Goal: Task Accomplishment & Management: Use online tool/utility

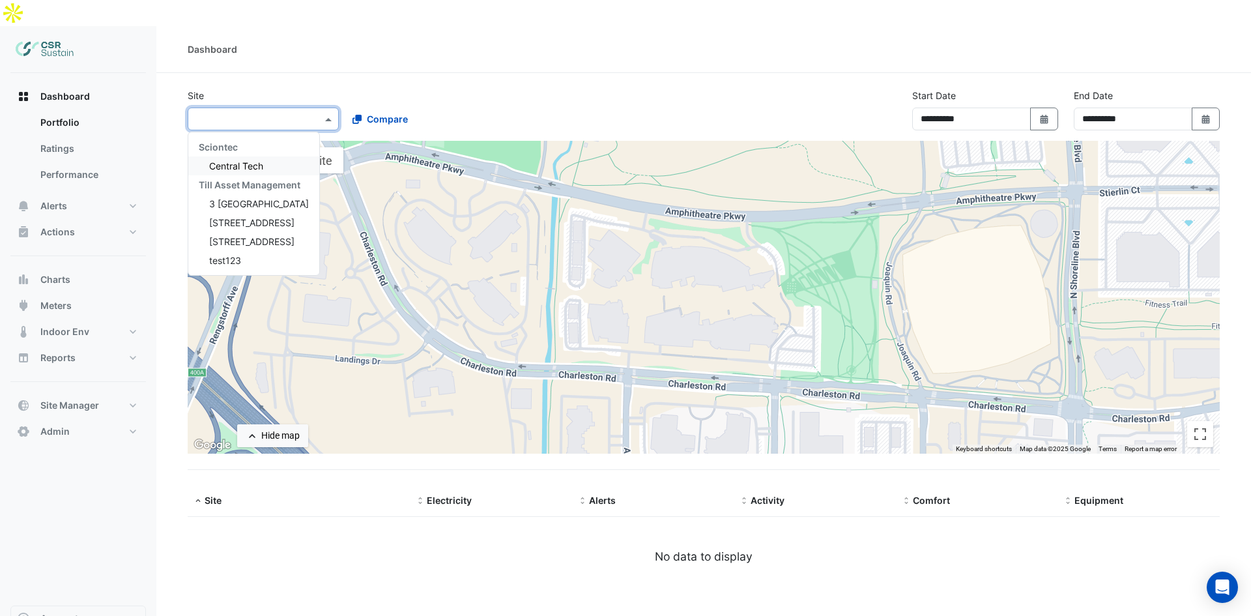
click at [252, 113] on input "text" at bounding box center [250, 120] width 111 height 14
click at [226, 236] on span "[STREET_ADDRESS]" at bounding box center [251, 241] width 85 height 11
select select "**"
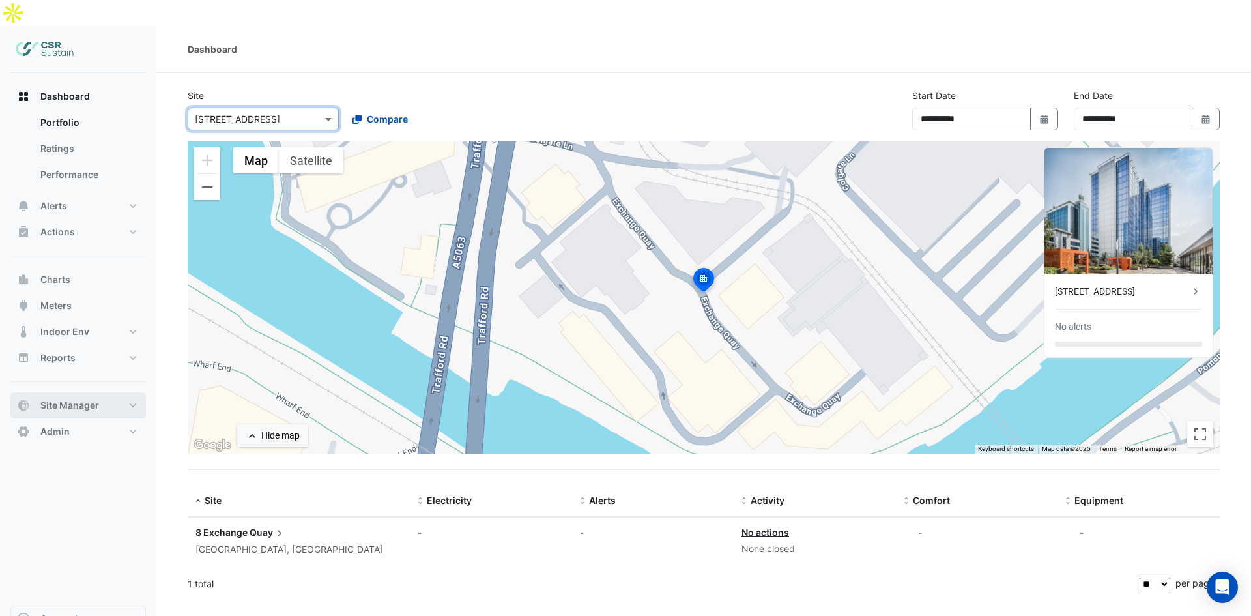
click at [76, 399] on span "Site Manager" at bounding box center [69, 405] width 59 height 13
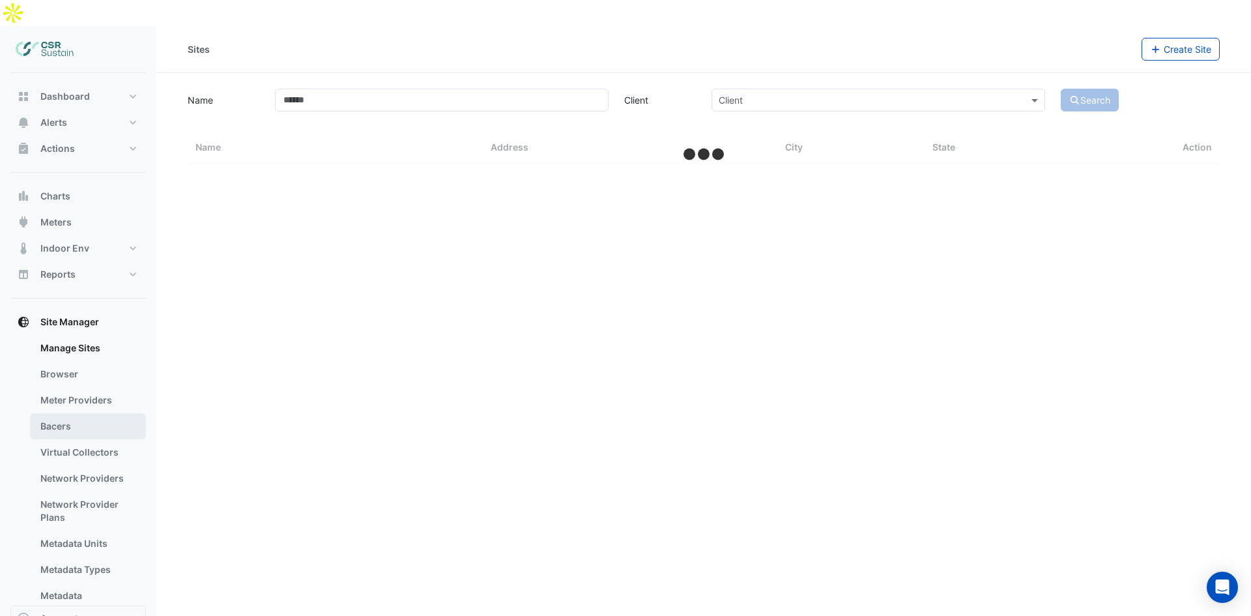
select select "**"
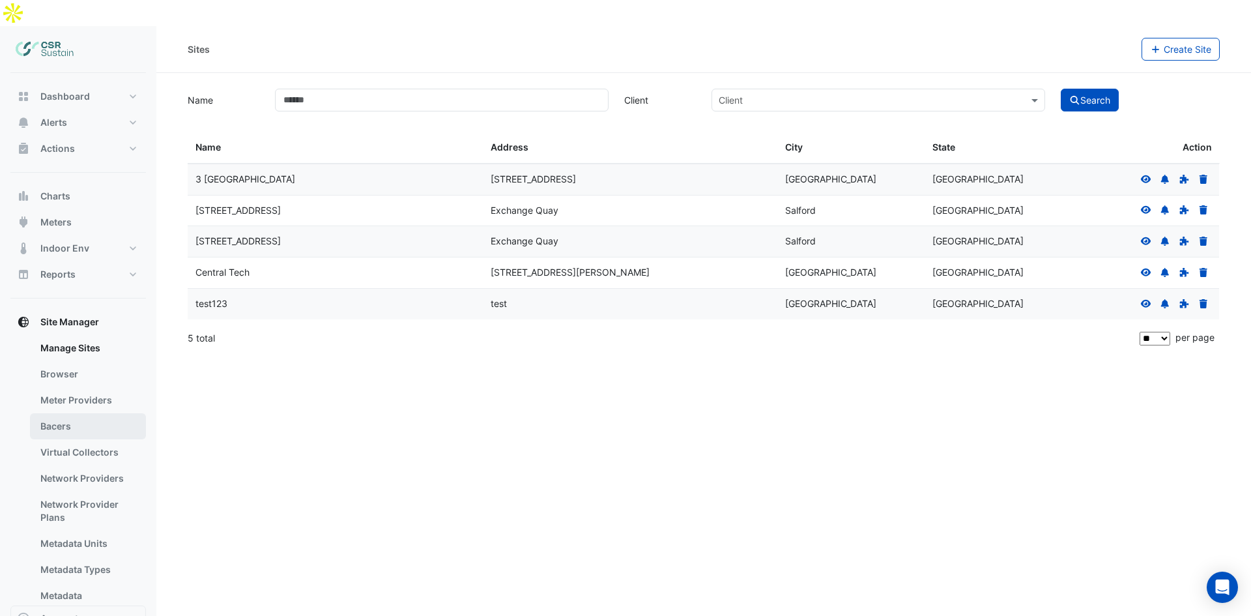
click at [77, 413] on link "Bacers" at bounding box center [88, 426] width 116 height 26
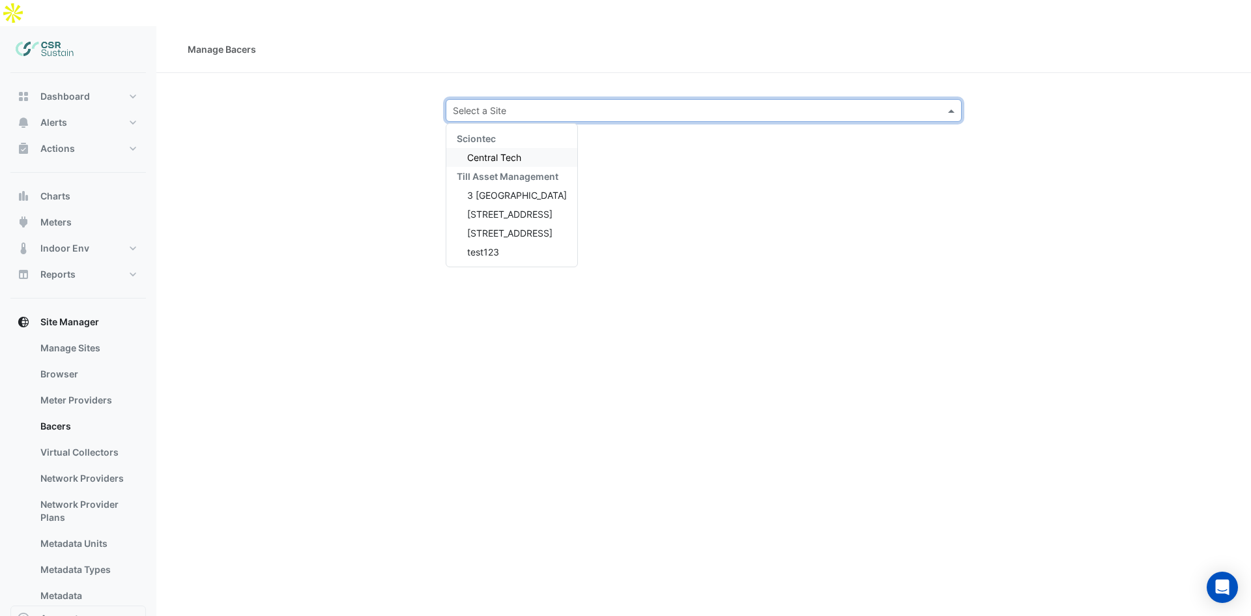
click at [521, 104] on input "text" at bounding box center [691, 111] width 476 height 14
click at [491, 209] on span "[STREET_ADDRESS]" at bounding box center [509, 214] width 85 height 11
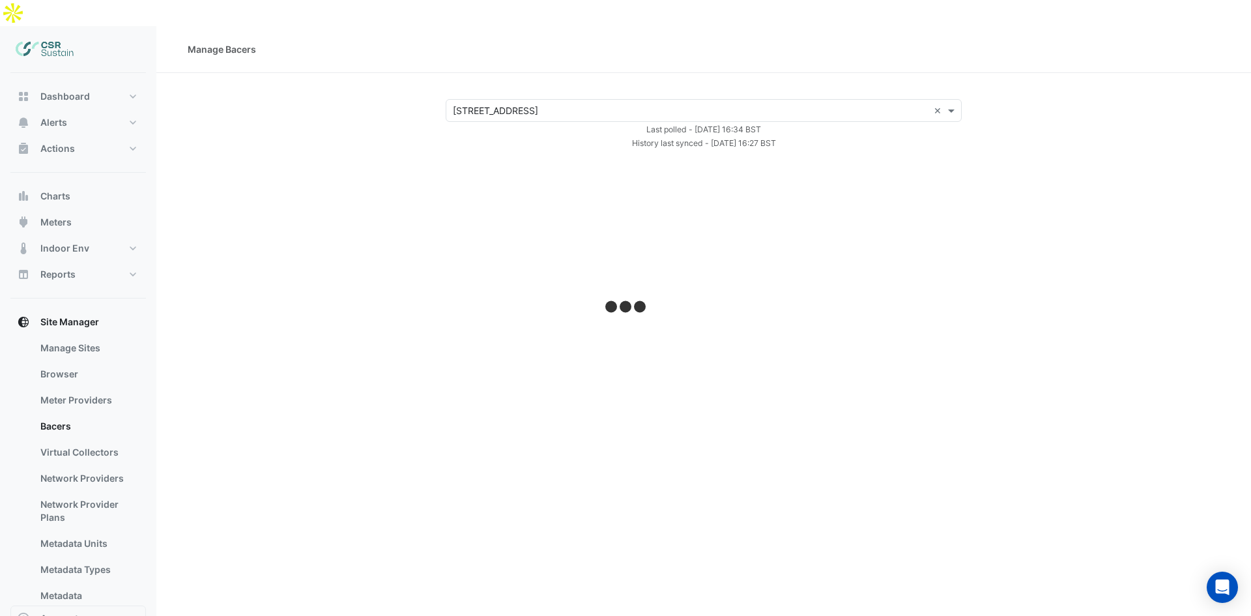
select select "**"
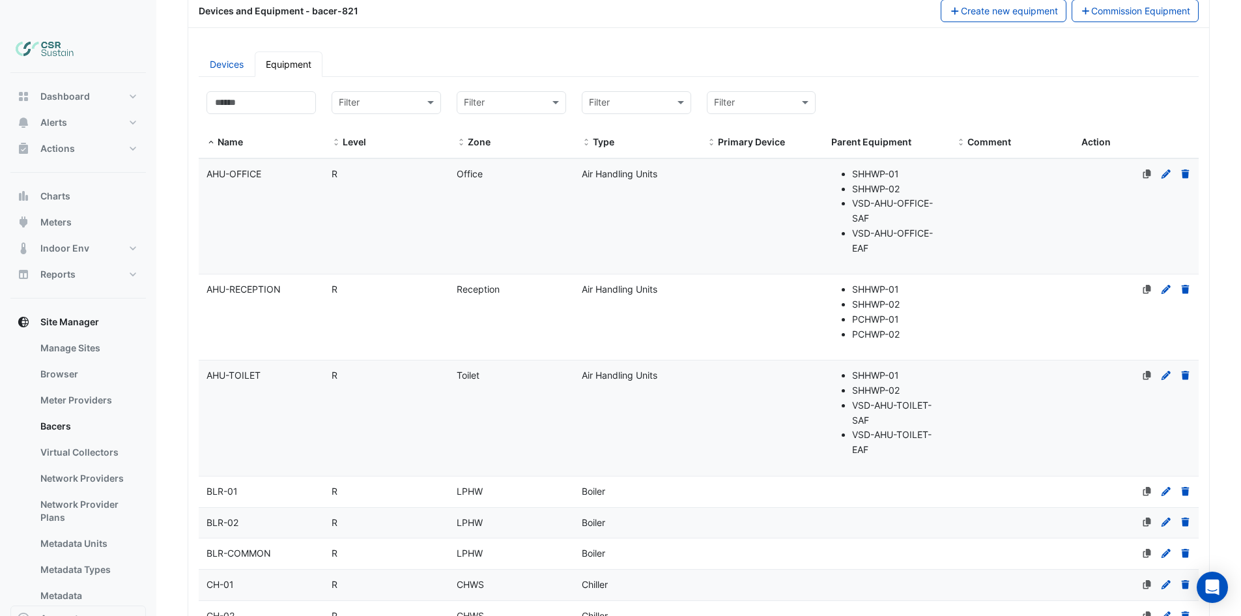
scroll to position [43, 0]
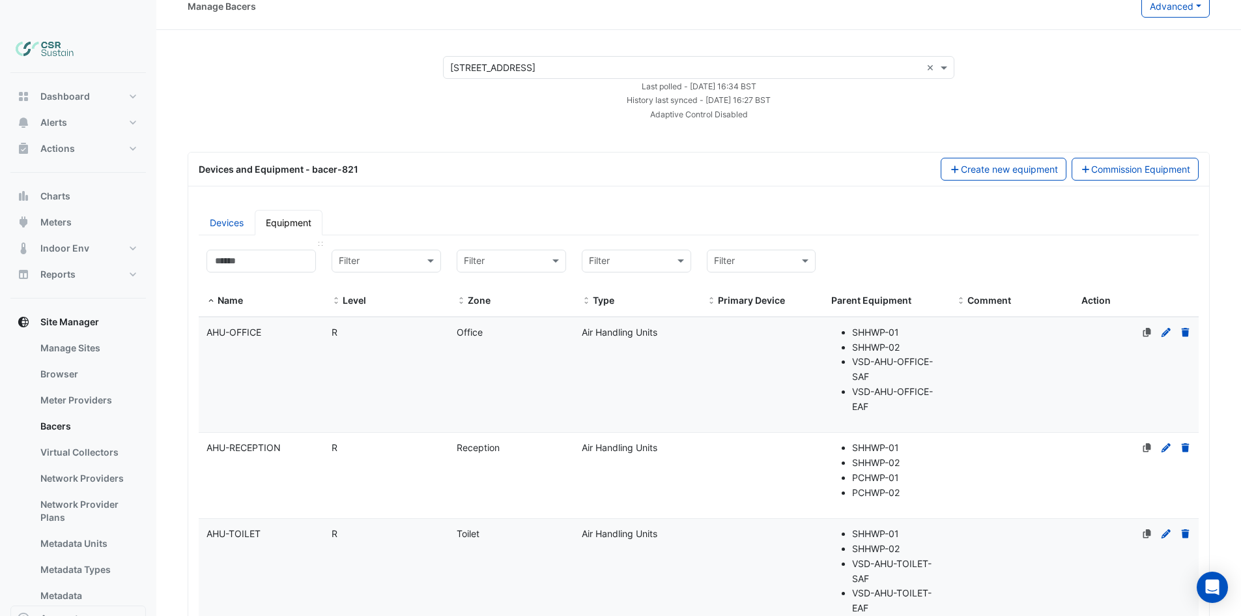
click at [236, 250] on div "Name" at bounding box center [261, 279] width 109 height 59
click at [243, 250] on input at bounding box center [261, 261] width 109 height 23
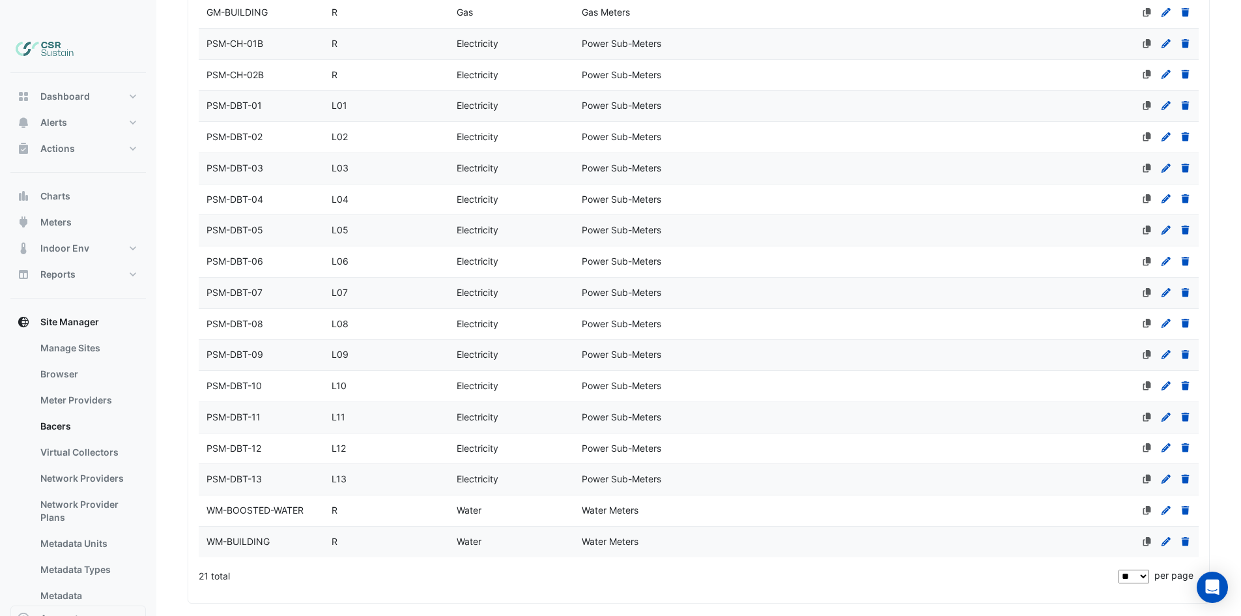
scroll to position [521, 0]
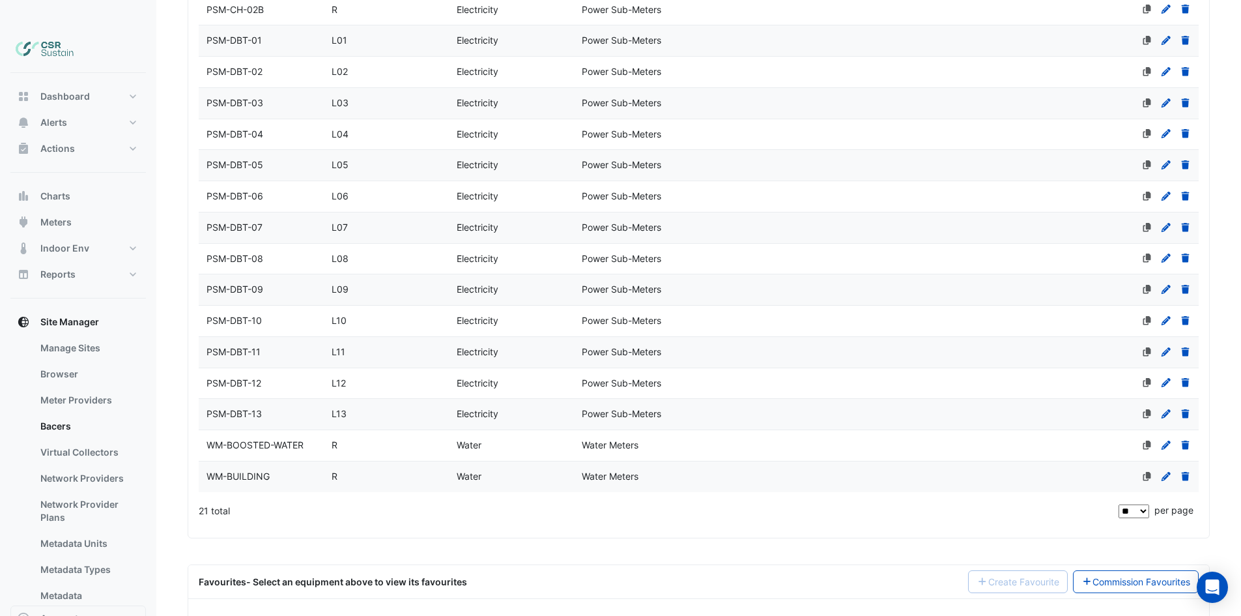
type input "*"
drag, startPoint x: 46, startPoint y: 61, endPoint x: 124, endPoint y: 87, distance: 83.0
click at [46, 83] on button "Dashboard" at bounding box center [78, 96] width 136 height 26
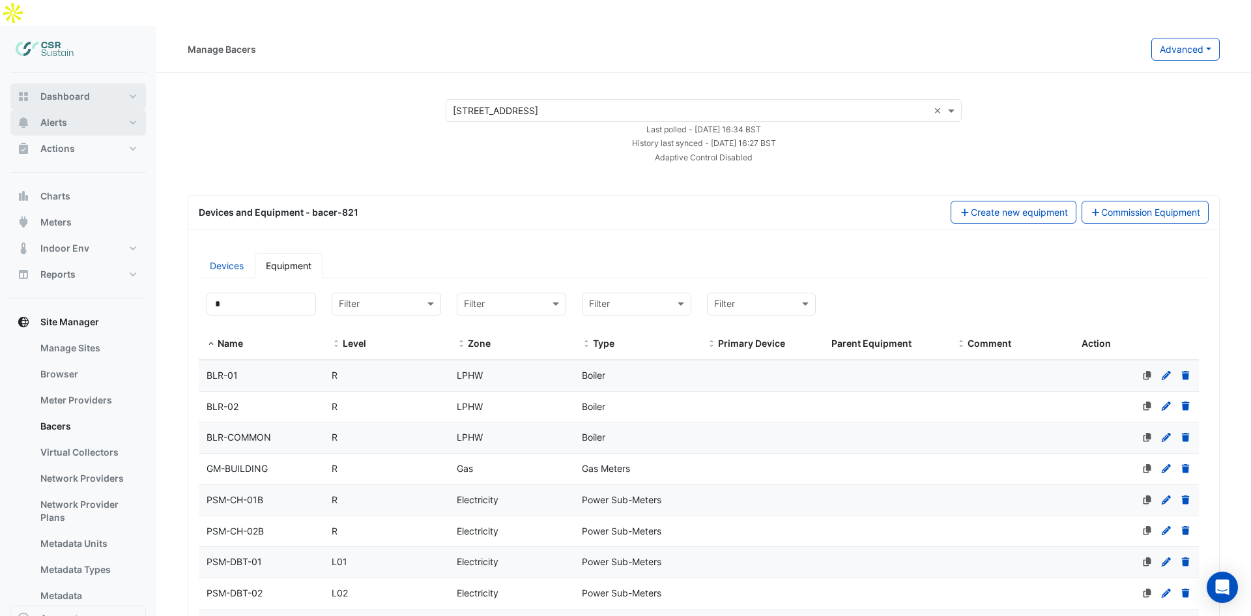
select select "**"
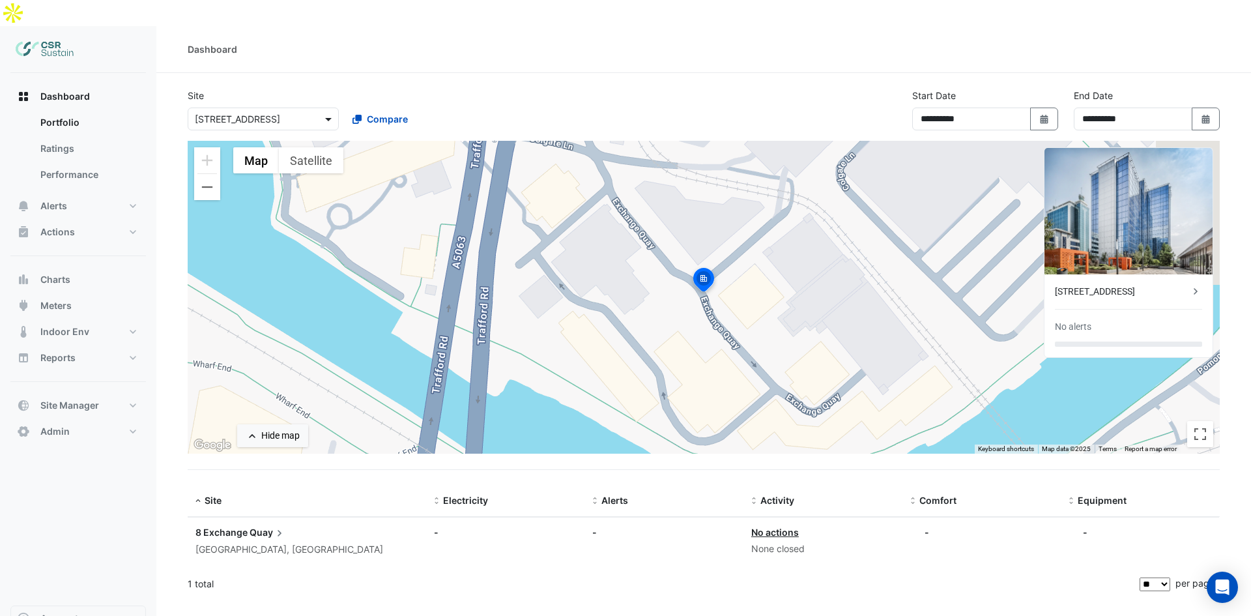
click at [330, 112] on span at bounding box center [330, 119] width 16 height 14
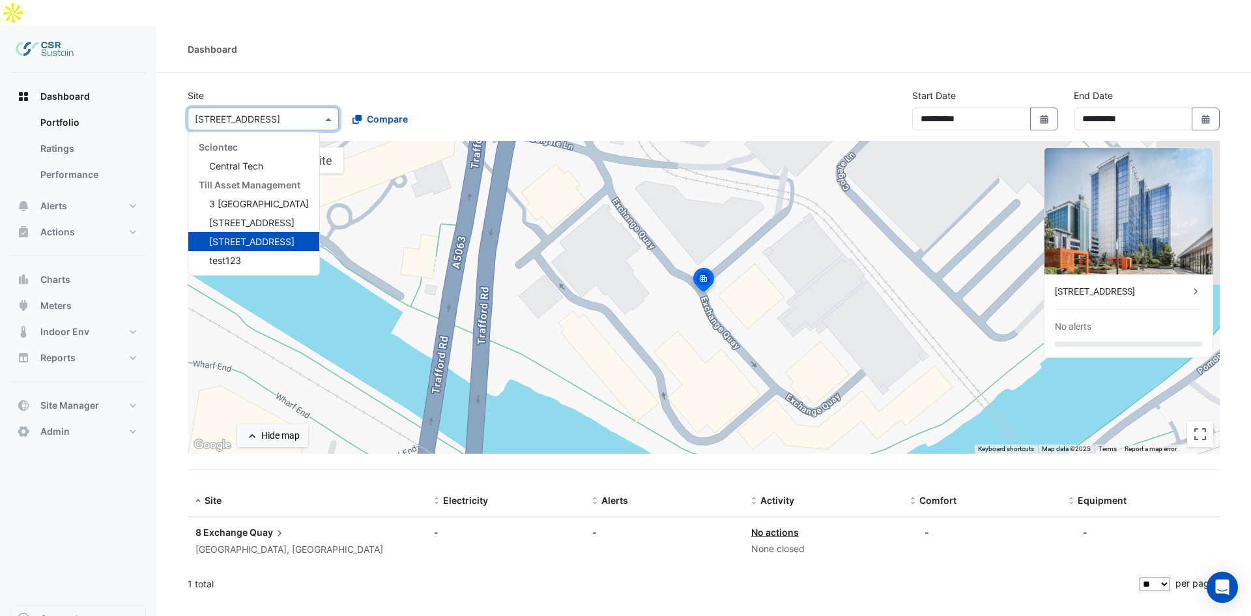
click at [364, 89] on div "Site Select a Site × 8 Exchange Quay Sciontec Central Tech Till Asset Managemen…" at bounding box center [341, 110] width 323 height 42
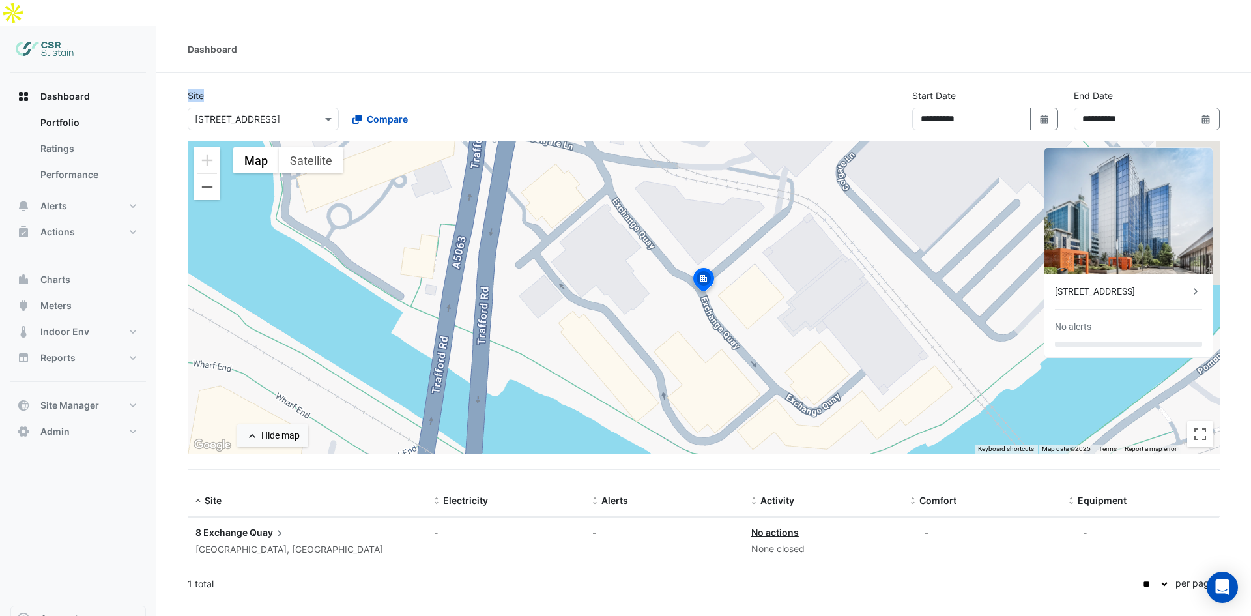
drag, startPoint x: 205, startPoint y: 70, endPoint x: 190, endPoint y: 70, distance: 15.6
click at [190, 89] on div "Site Select a Site × [STREET_ADDRESS] Compare" at bounding box center [341, 110] width 323 height 42
click at [190, 89] on label "Site" at bounding box center [196, 96] width 16 height 14
click at [194, 111] on div at bounding box center [263, 118] width 150 height 15
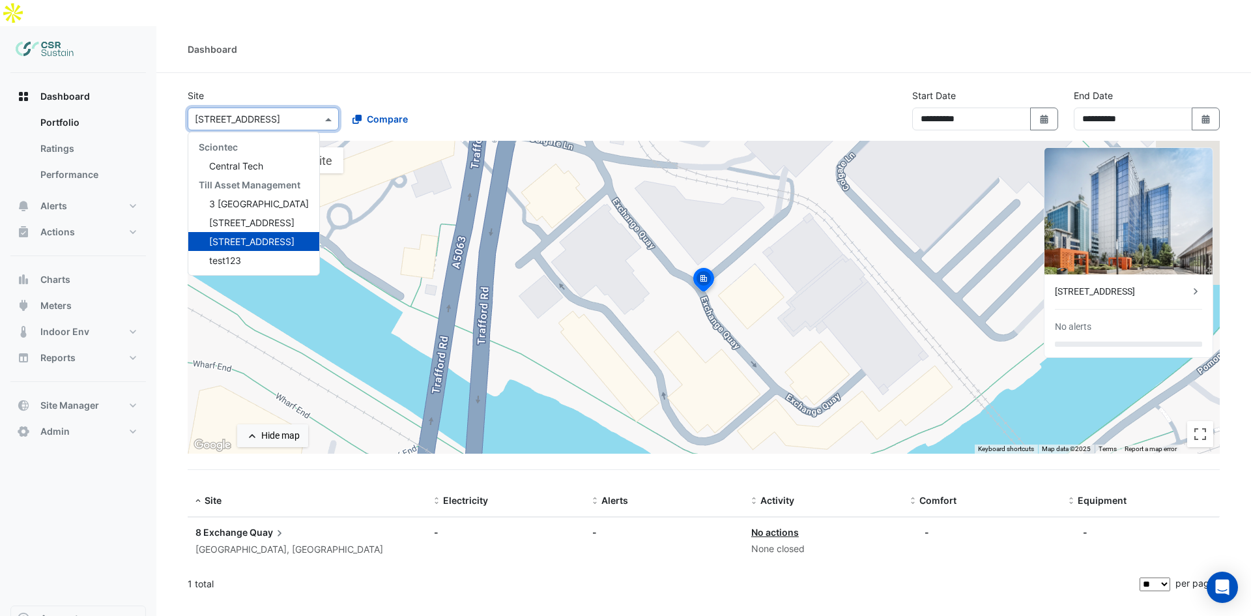
click at [193, 89] on div "Site Select a Site × 8 Exchange Quay Sciontec Central Tech Till Asset Managemen…" at bounding box center [341, 110] width 323 height 42
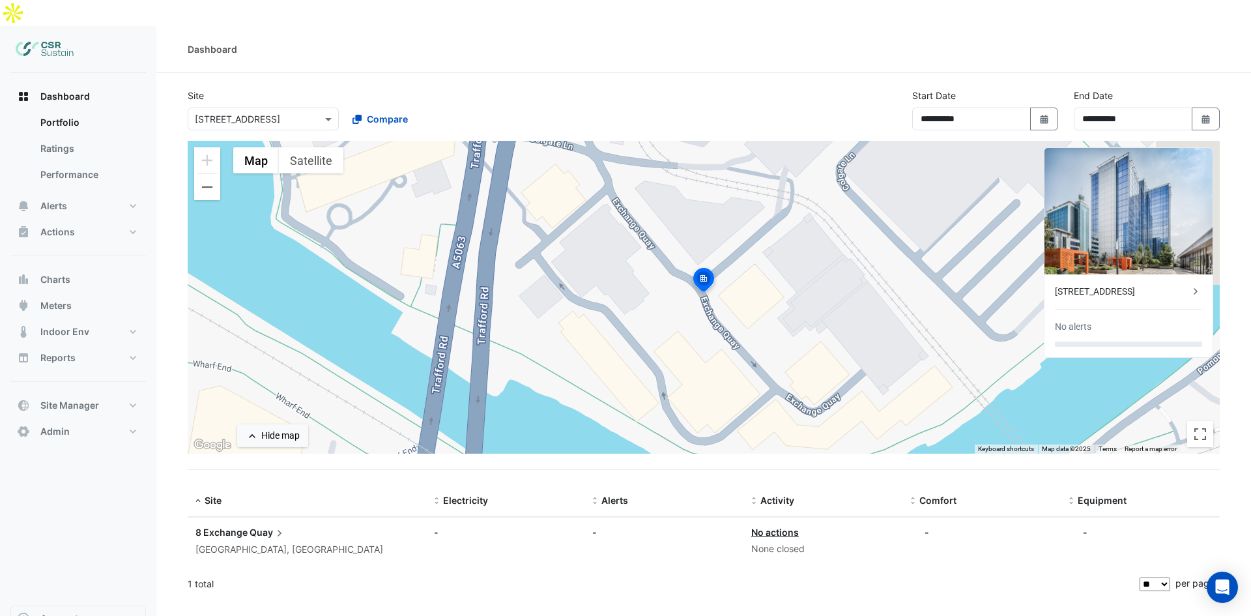
click at [283, 526] on icon at bounding box center [279, 532] width 13 height 13
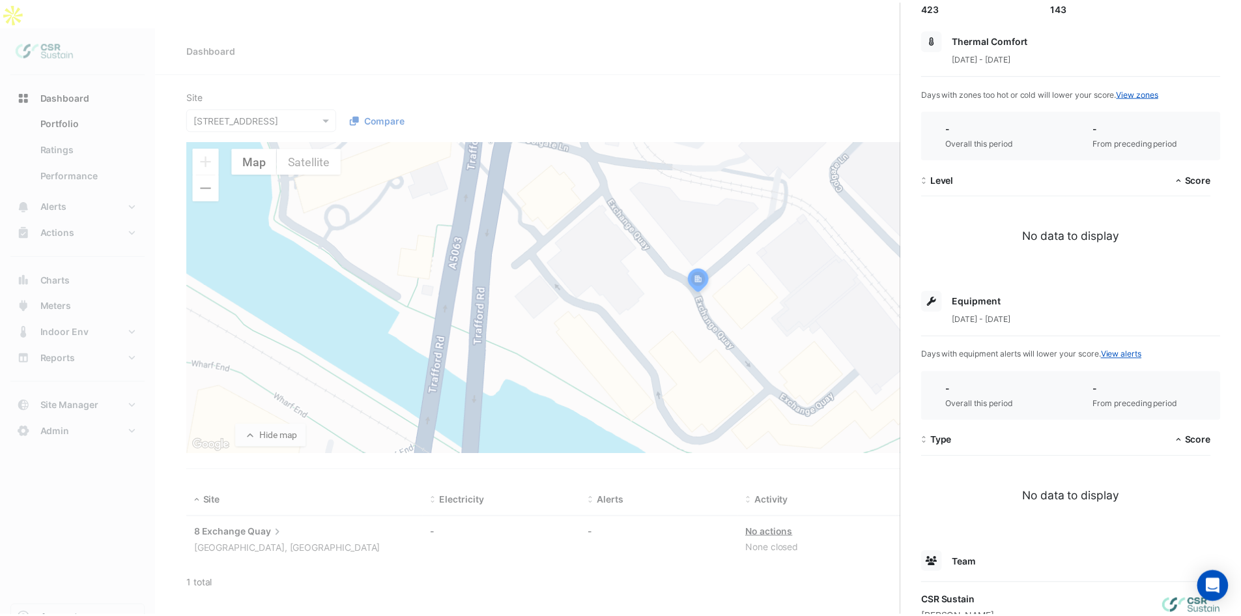
scroll to position [237, 0]
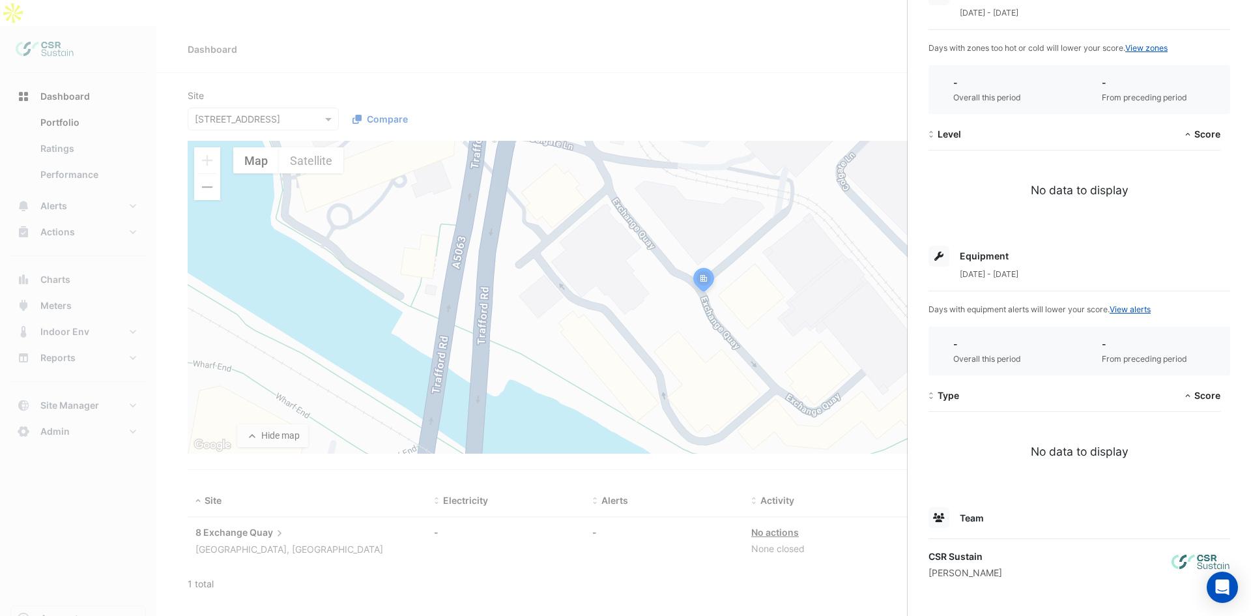
click at [590, 401] on ngb-offcanvas-backdrop at bounding box center [625, 308] width 1251 height 616
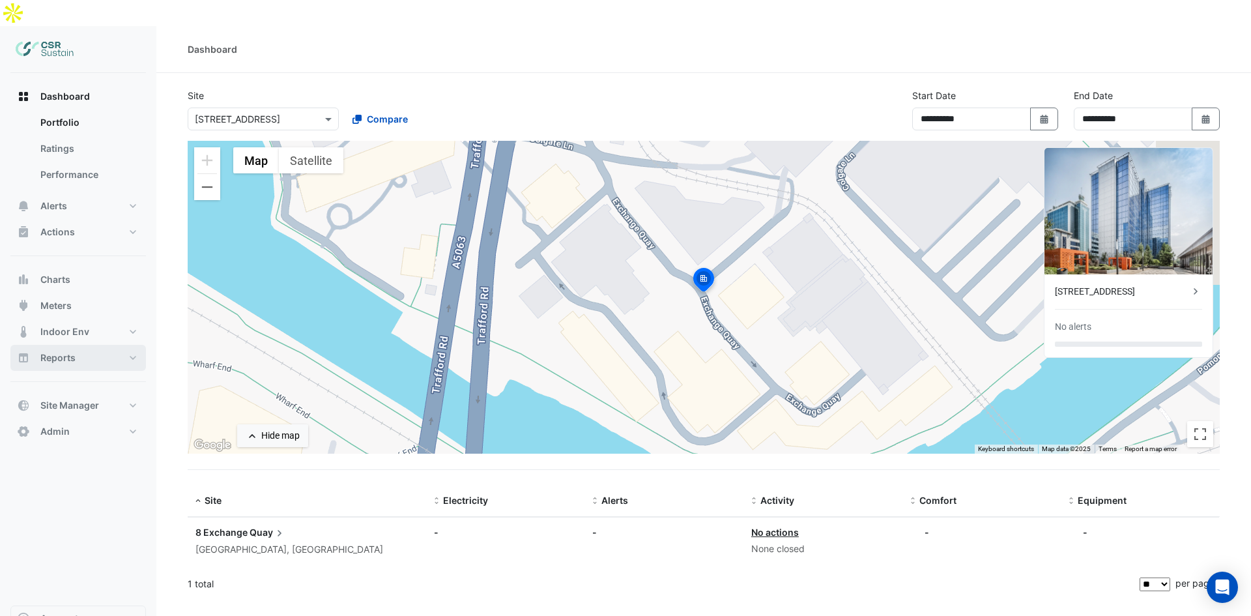
click at [92, 345] on button "Reports" at bounding box center [78, 358] width 136 height 26
select select "**"
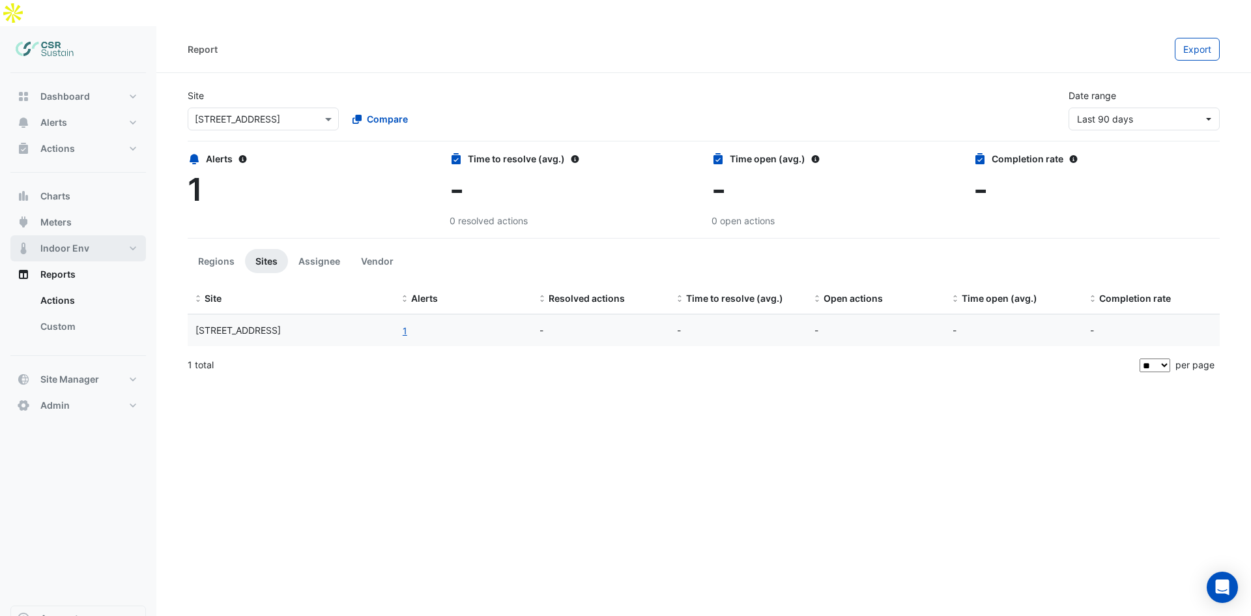
click at [70, 242] on span "Indoor Env" at bounding box center [64, 248] width 49 height 13
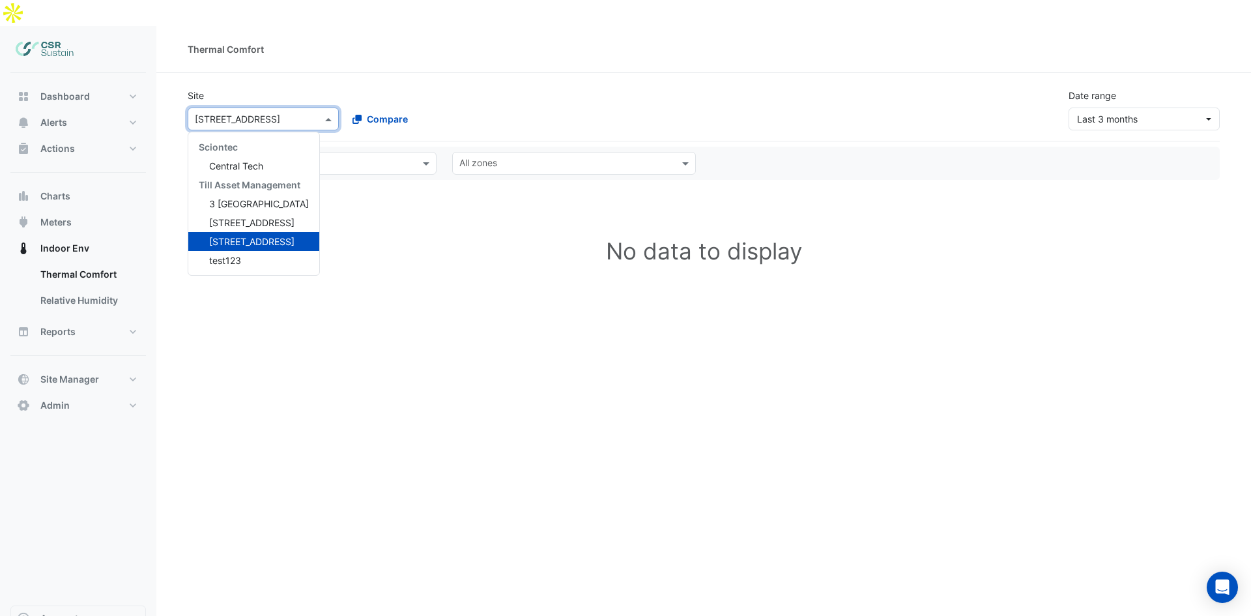
click at [257, 113] on input "text" at bounding box center [250, 120] width 111 height 14
click at [233, 217] on span "[STREET_ADDRESS]" at bounding box center [251, 222] width 85 height 11
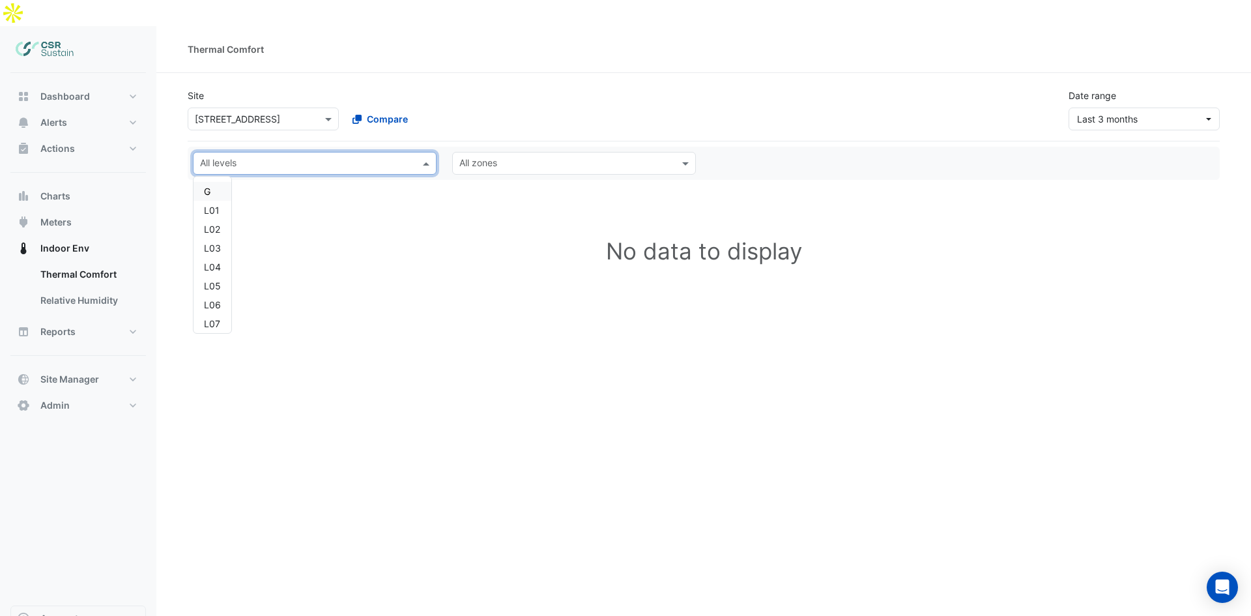
click at [247, 153] on div "All levels" at bounding box center [304, 163] width 221 height 20
click at [214, 203] on div "L01" at bounding box center [212, 210] width 17 height 14
click at [85, 373] on span "Site Manager" at bounding box center [69, 379] width 59 height 13
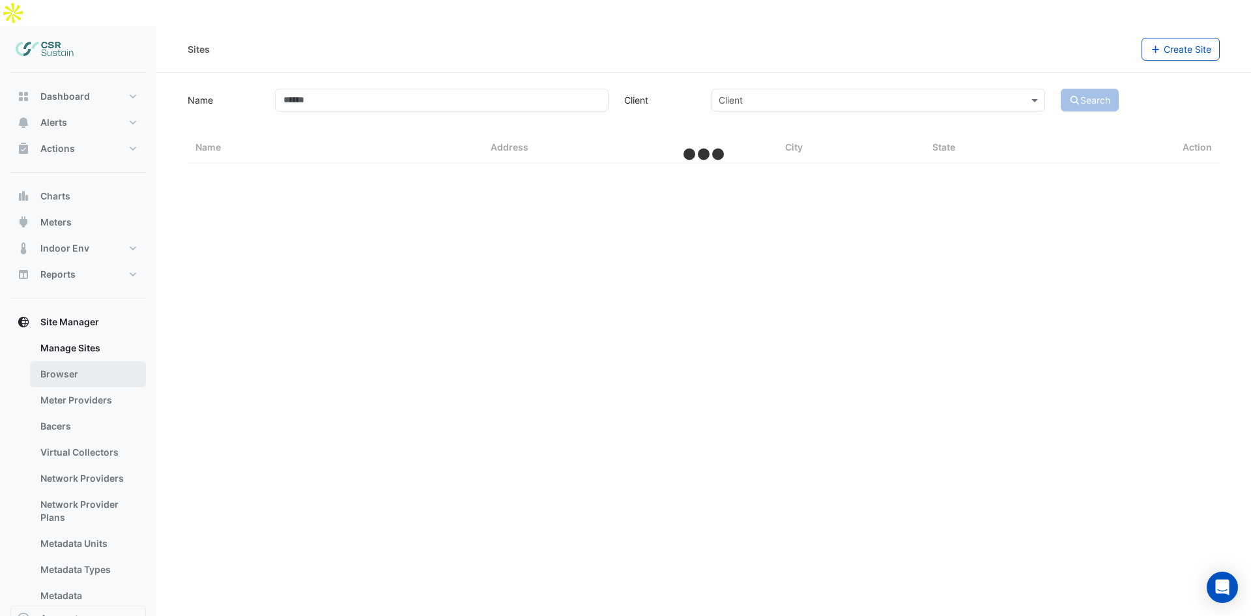
select select "**"
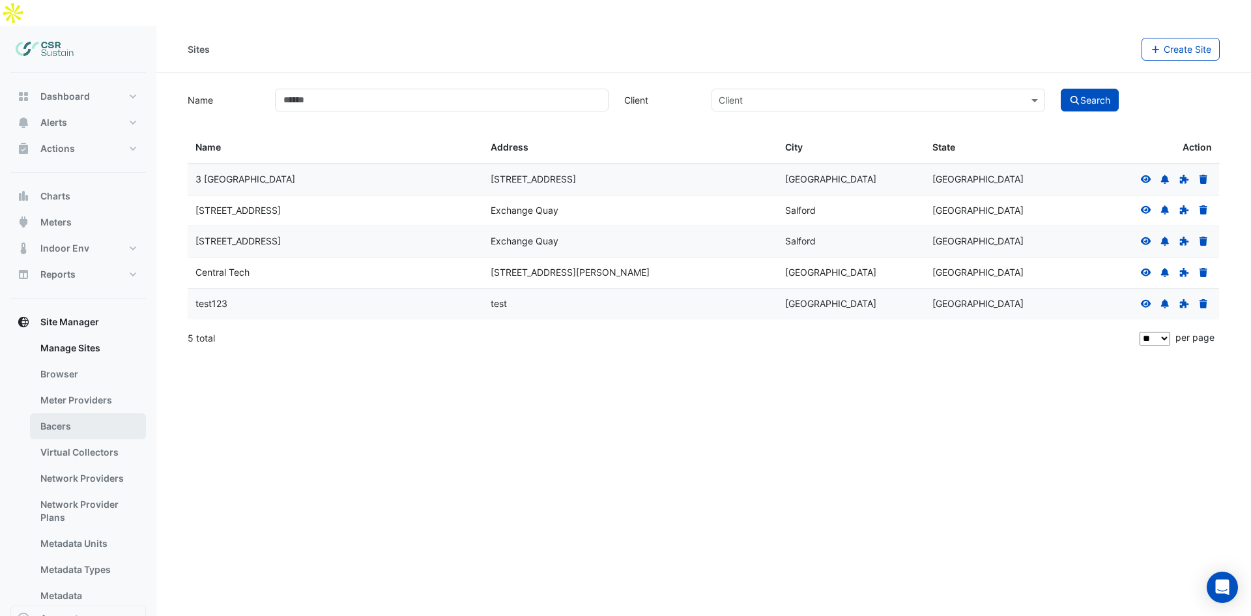
click at [83, 413] on link "Bacers" at bounding box center [88, 426] width 116 height 26
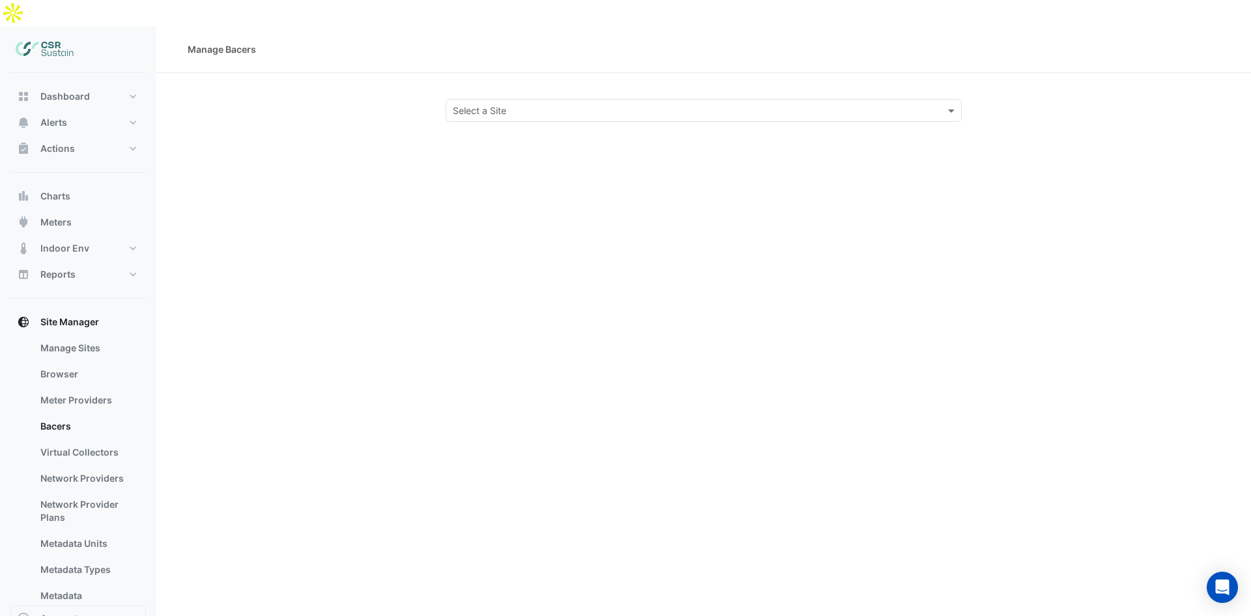
click at [510, 99] on div "Select a Site" at bounding box center [704, 110] width 516 height 23
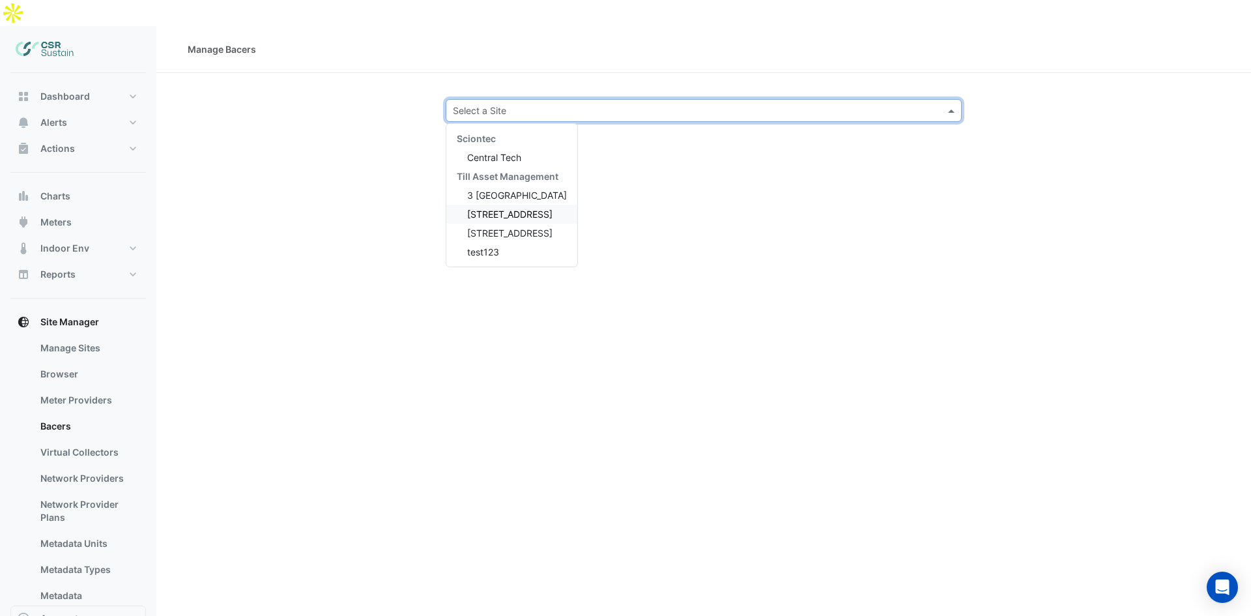
click at [500, 209] on span "[STREET_ADDRESS]" at bounding box center [509, 214] width 85 height 11
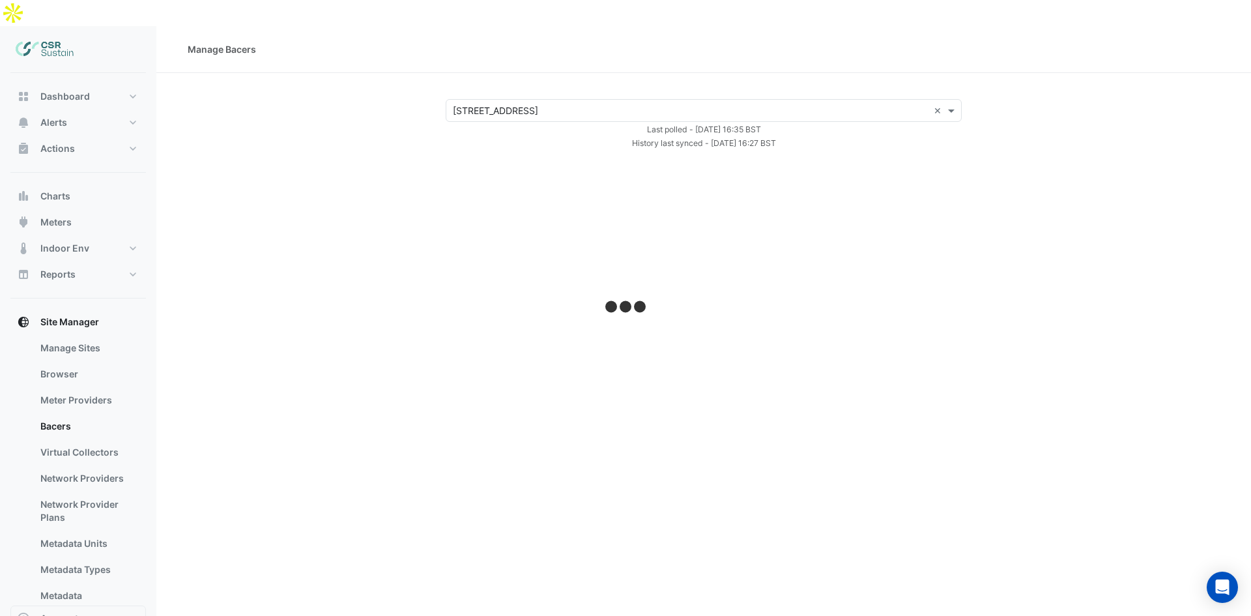
select select "**"
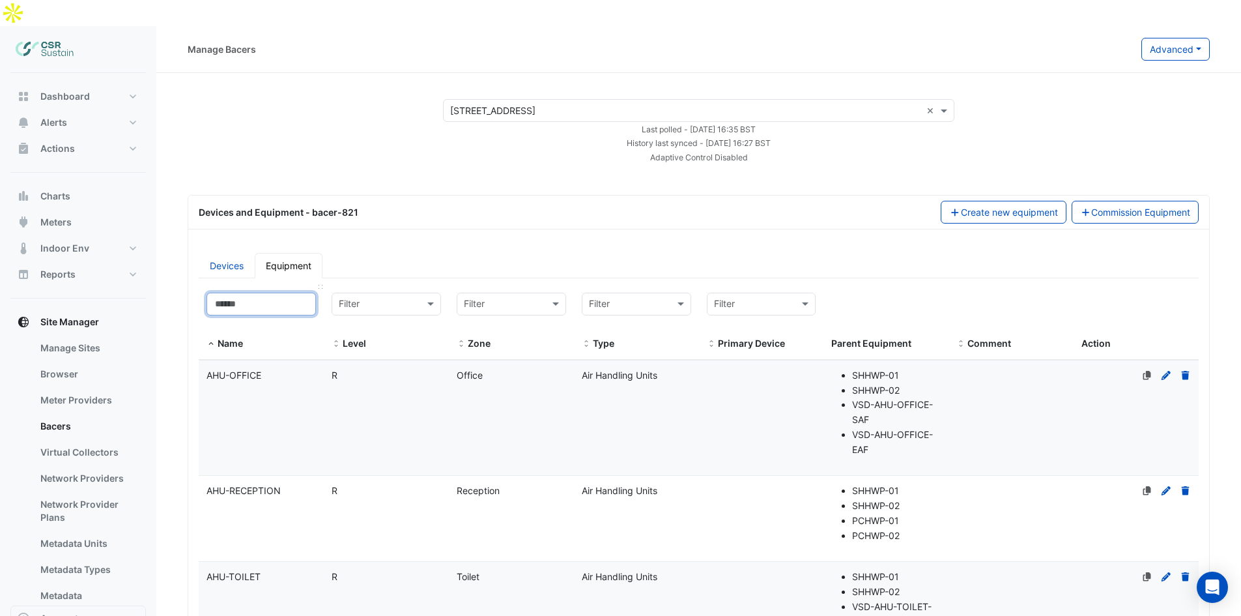
click at [253, 293] on input at bounding box center [261, 304] width 109 height 23
click at [256, 293] on input at bounding box center [261, 304] width 109 height 23
drag, startPoint x: 405, startPoint y: 156, endPoint x: 310, endPoint y: 180, distance: 98.3
click at [211, 253] on link "Devices" at bounding box center [227, 265] width 56 height 25
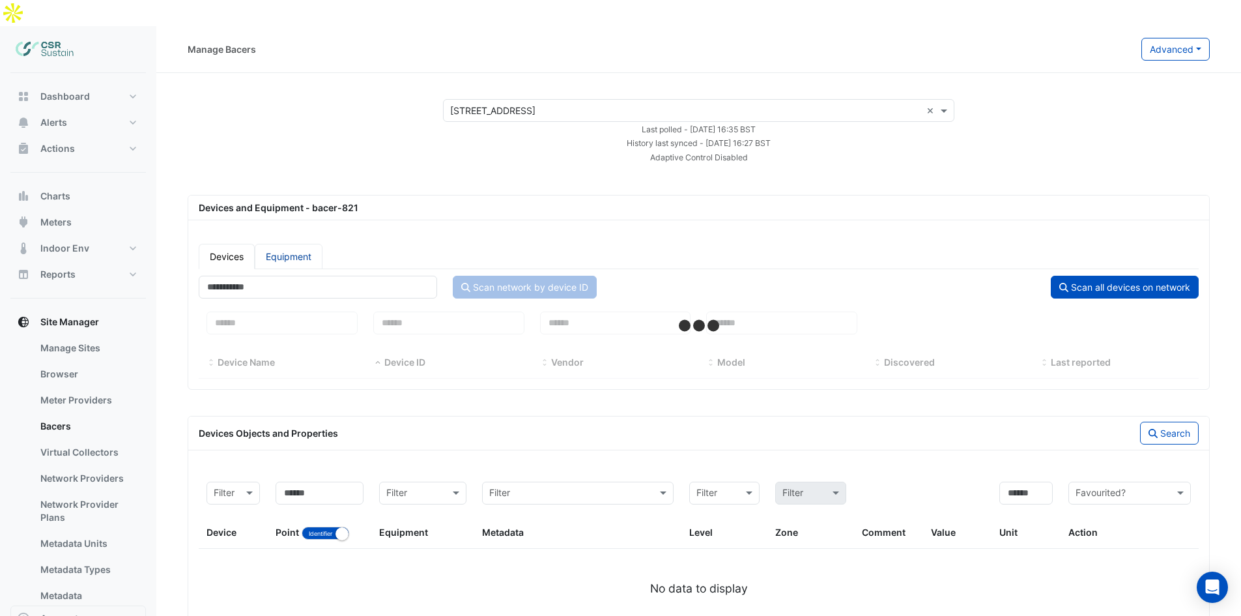
click at [271, 244] on link "Equipment" at bounding box center [289, 256] width 68 height 25
select select "**"
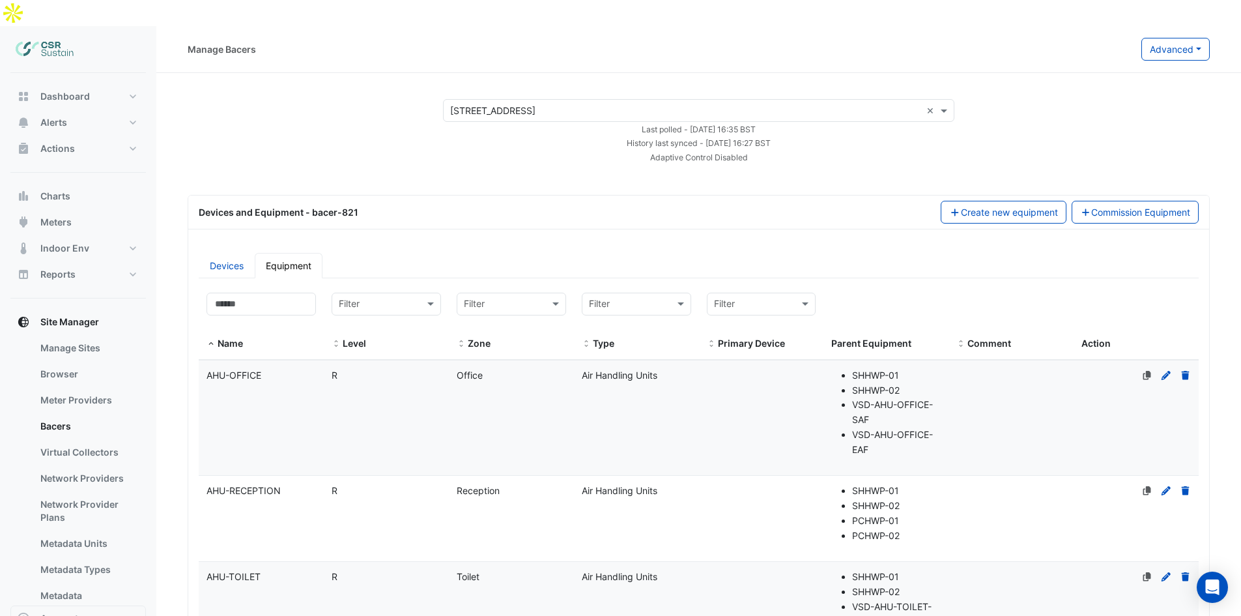
click at [266, 205] on div "Devices and Equipment - bacer-821" at bounding box center [562, 212] width 742 height 14
drag, startPoint x: 237, startPoint y: 188, endPoint x: 354, endPoint y: 186, distance: 118.0
click at [364, 205] on div "Devices and Equipment - bacer-821" at bounding box center [562, 212] width 742 height 14
click at [354, 205] on div "Devices and Equipment - bacer-821" at bounding box center [562, 212] width 742 height 14
drag, startPoint x: 363, startPoint y: 188, endPoint x: 313, endPoint y: 188, distance: 50.2
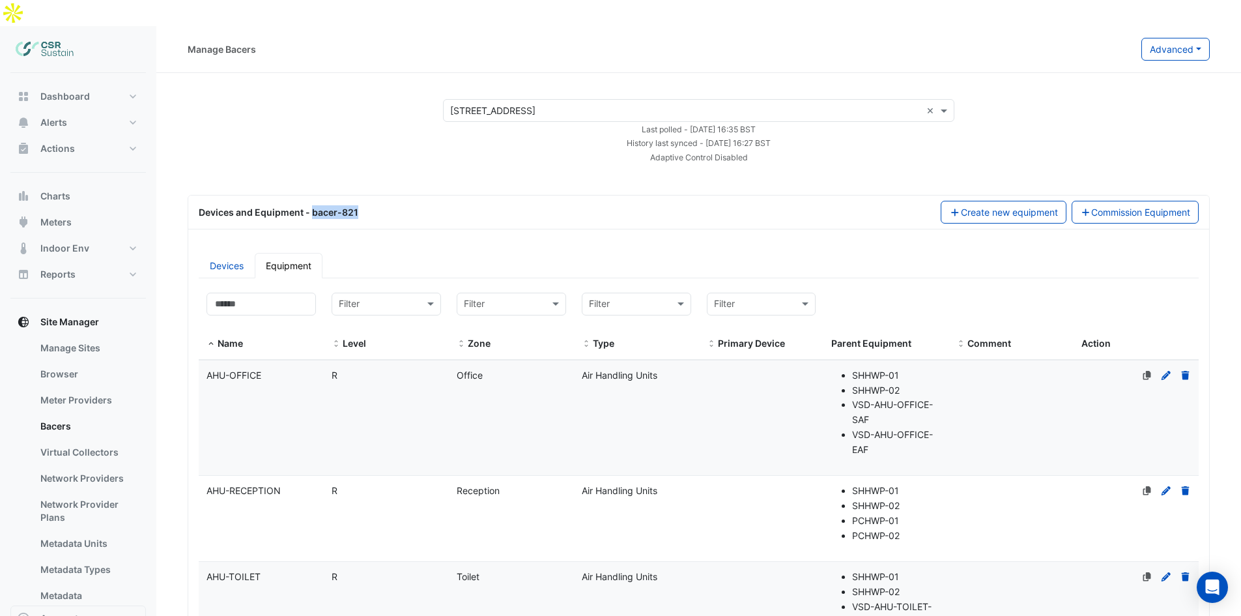
click at [313, 205] on div "Devices and Equipment - bacer-821" at bounding box center [562, 212] width 742 height 14
click at [295, 293] on input at bounding box center [261, 304] width 109 height 23
click at [238, 293] on input at bounding box center [261, 304] width 109 height 23
click at [240, 293] on input at bounding box center [261, 304] width 109 height 23
click at [1101, 201] on button "Commission Equipment" at bounding box center [1136, 212] width 128 height 23
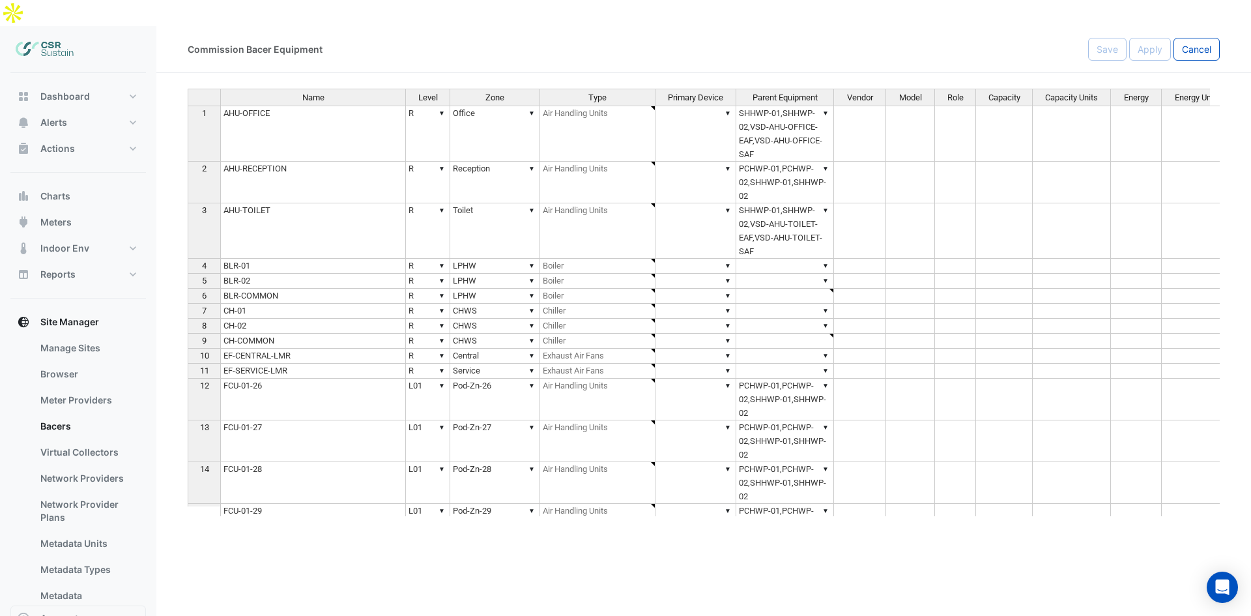
type textarea "**********"
click at [63, 413] on link "Bacers" at bounding box center [88, 426] width 116 height 26
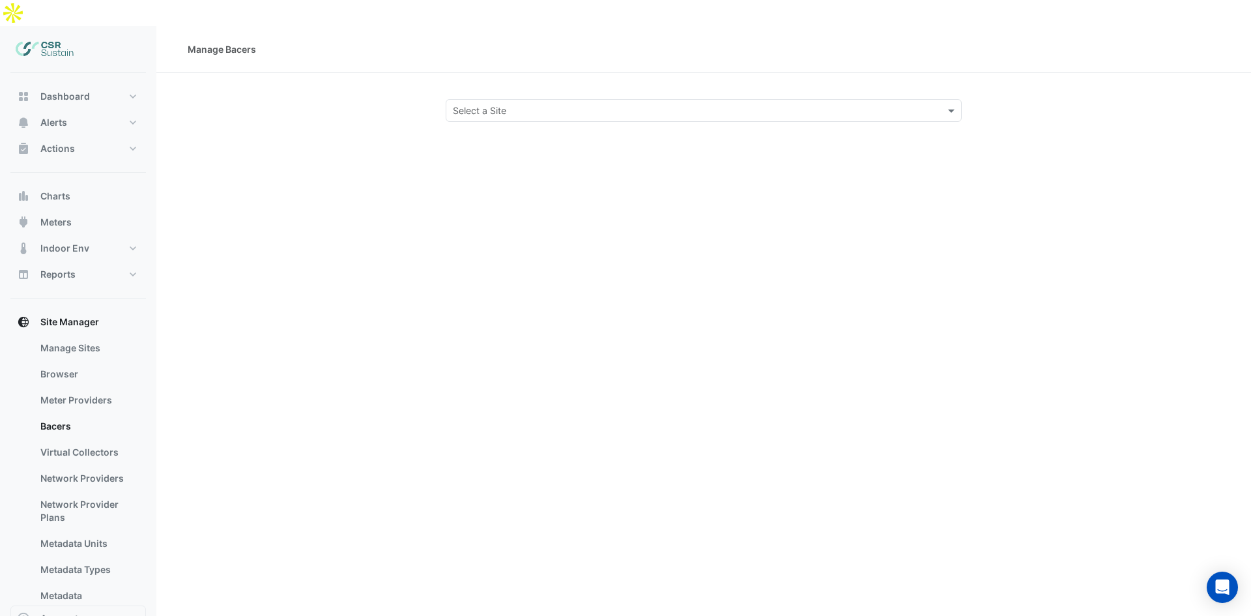
click at [504, 99] on div "Select a Site" at bounding box center [704, 110] width 516 height 23
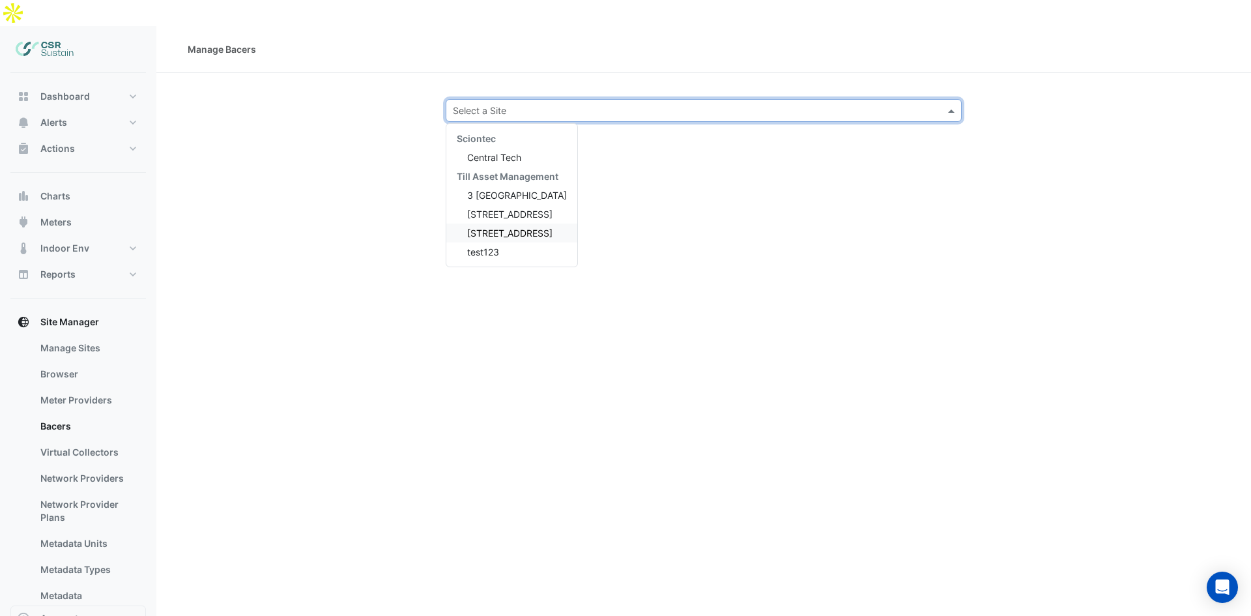
drag, startPoint x: 486, startPoint y: 209, endPoint x: 541, endPoint y: 227, distance: 57.7
click at [486, 227] on span "[STREET_ADDRESS]" at bounding box center [509, 232] width 85 height 11
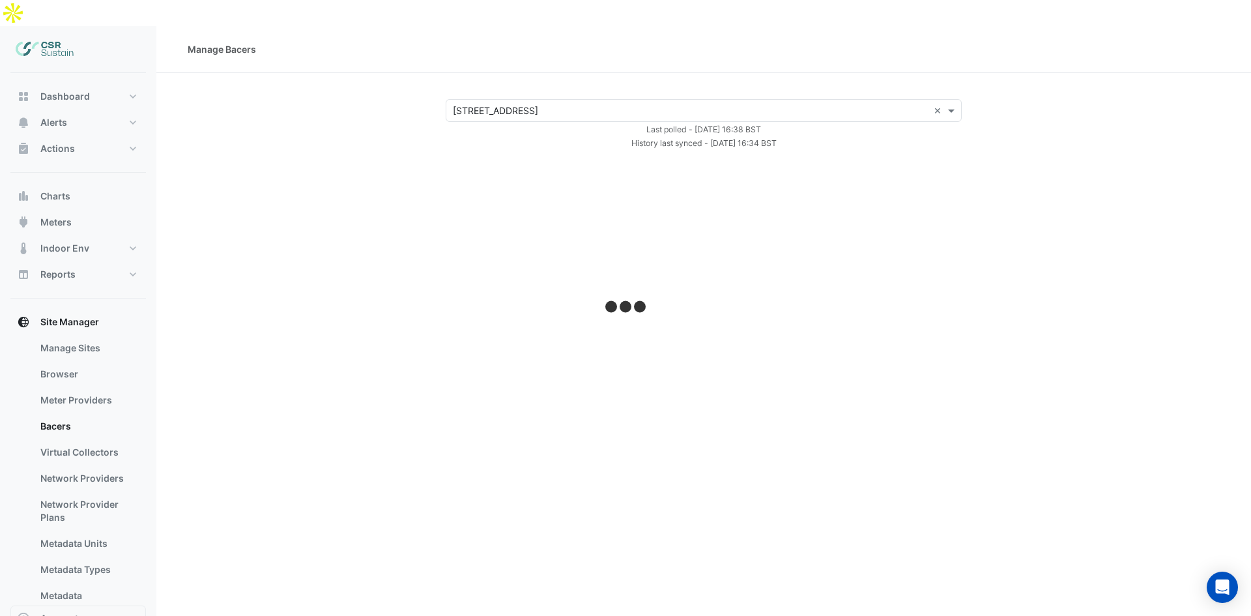
select select "**"
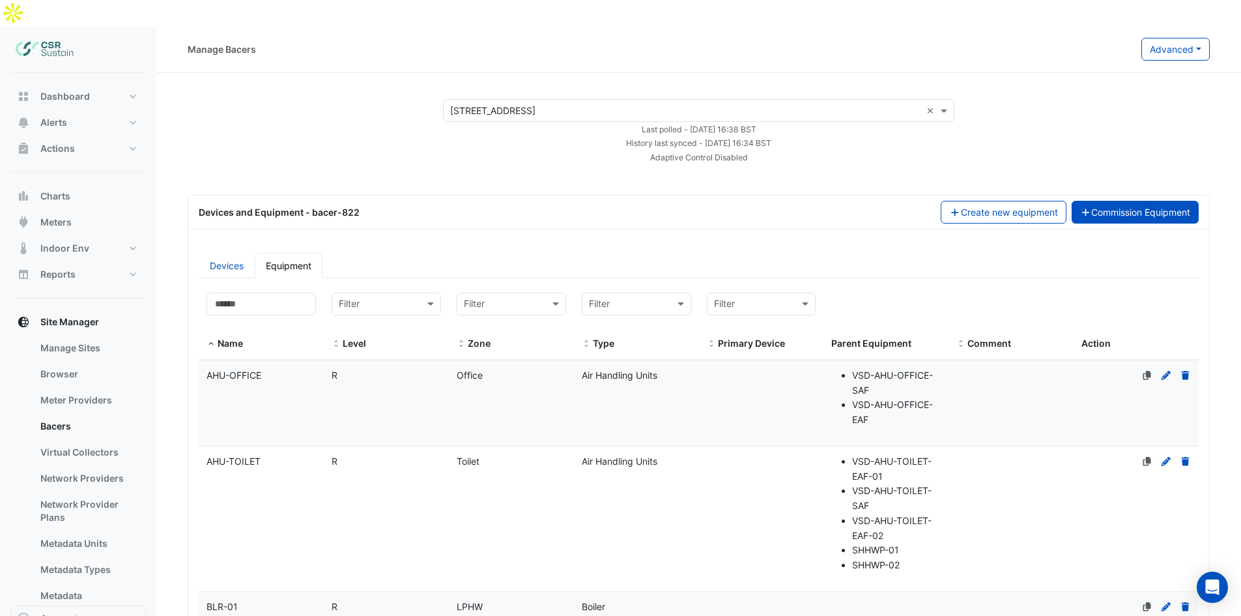
click at [1148, 201] on button "Commission Equipment" at bounding box center [1136, 212] width 128 height 23
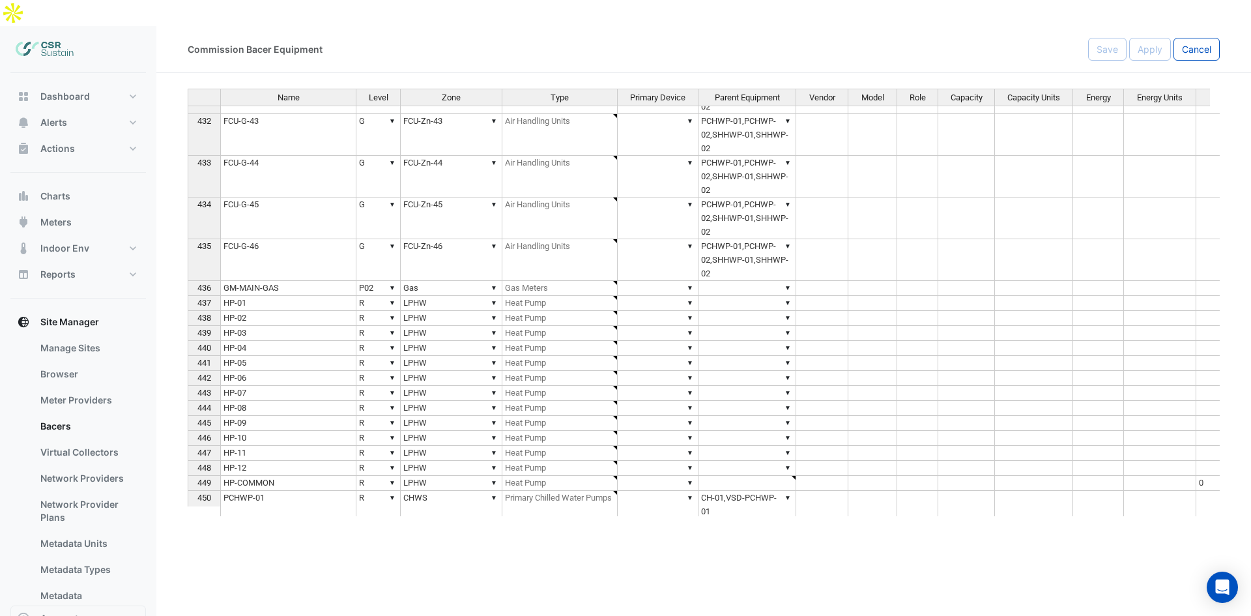
type textarea "**********"
click at [788, 261] on div "Name Level Zone Type Primary Device Parent Equipment Vendor Model Role Capacity…" at bounding box center [704, 302] width 1032 height 427
select select
click at [809, 281] on td at bounding box center [822, 288] width 52 height 15
click at [601, 296] on td "▼ Heat Pump" at bounding box center [559, 303] width 115 height 15
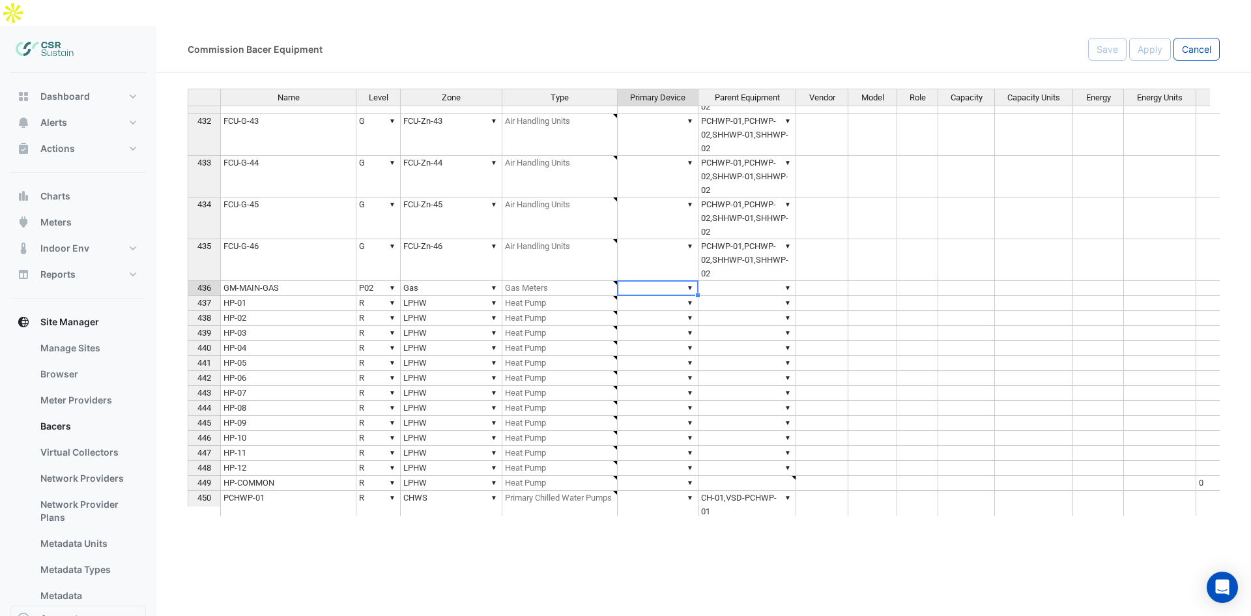
click at [639, 281] on td "▼" at bounding box center [658, 288] width 81 height 15
click at [644, 296] on td "▼" at bounding box center [658, 303] width 81 height 15
click at [691, 277] on div "Name Level Zone Type Primary Device Parent Equipment Vendor Model Role Capacity…" at bounding box center [704, 302] width 1032 height 427
drag, startPoint x: 706, startPoint y: 278, endPoint x: 780, endPoint y: 282, distance: 73.7
click at [708, 296] on td "▼" at bounding box center [747, 303] width 98 height 15
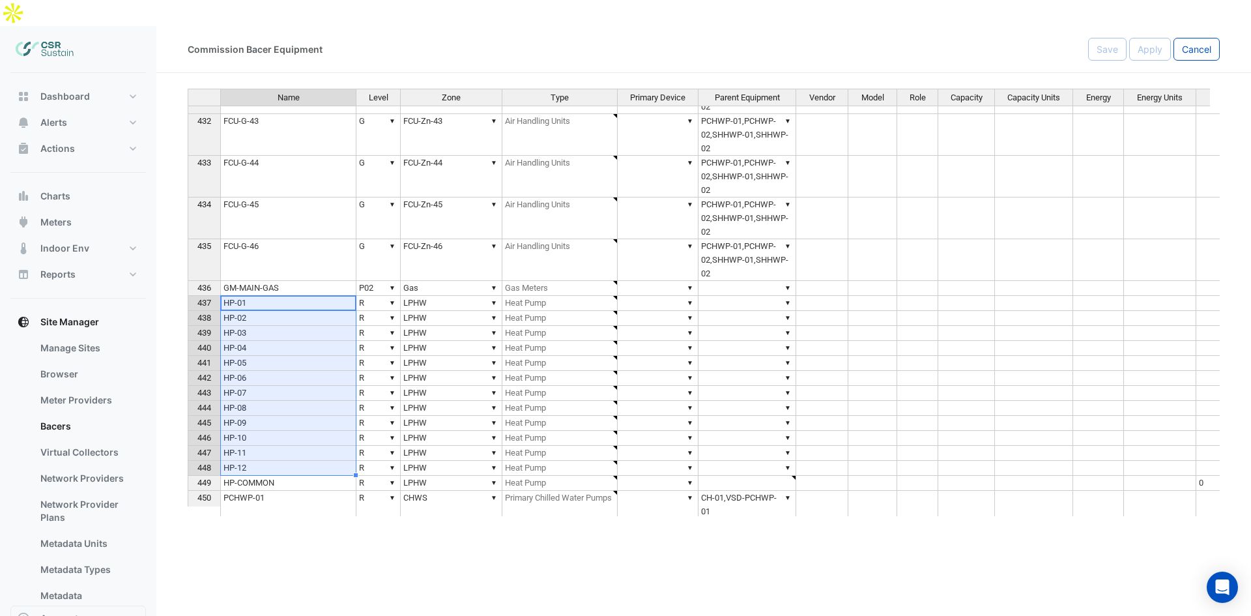
drag, startPoint x: 291, startPoint y: 280, endPoint x: 287, endPoint y: 442, distance: 162.3
click at [287, 442] on tbody "420 FCU-G-30 ▼ G ▼ FCU-Zn-30 ▼ Air Handling Units ▼ ▼ PCHWP-01,PCHWP-02,SHHWP-0…" at bounding box center [779, 155] width 1182 height 1084
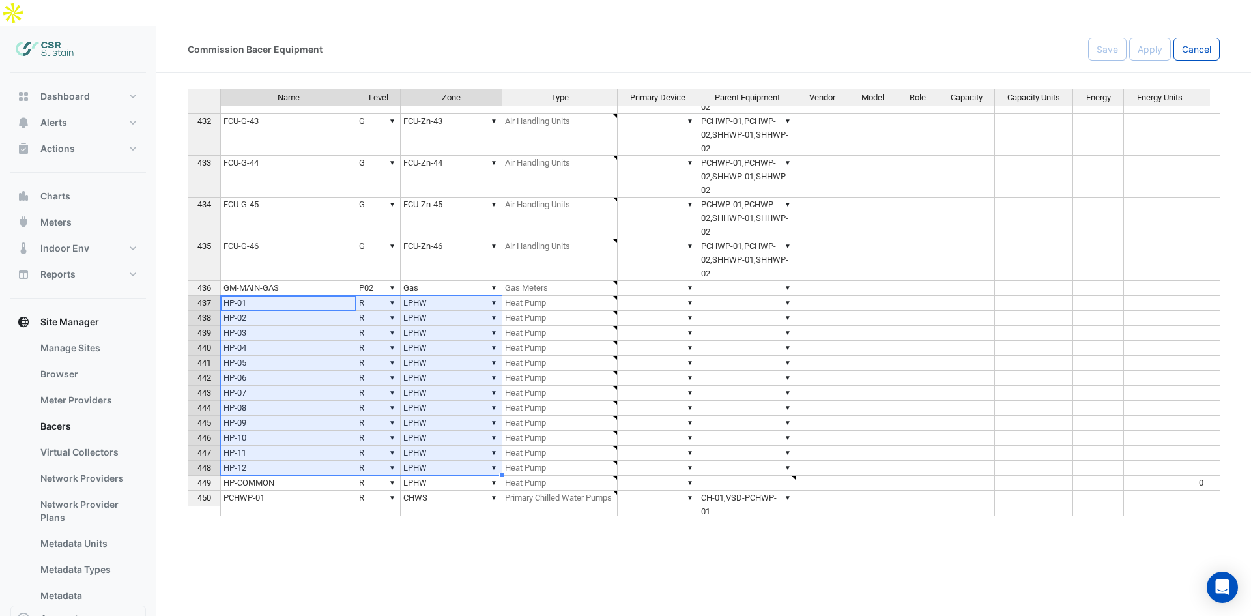
drag, startPoint x: 304, startPoint y: 275, endPoint x: 512, endPoint y: 443, distance: 267.8
click at [468, 446] on tbody "420 FCU-G-30 ▼ G ▼ FCU-Zn-30 ▼ Air Handling Units ▼ ▼ PCHWP-01,PCHWP-02,SHHWP-0…" at bounding box center [779, 155] width 1182 height 1084
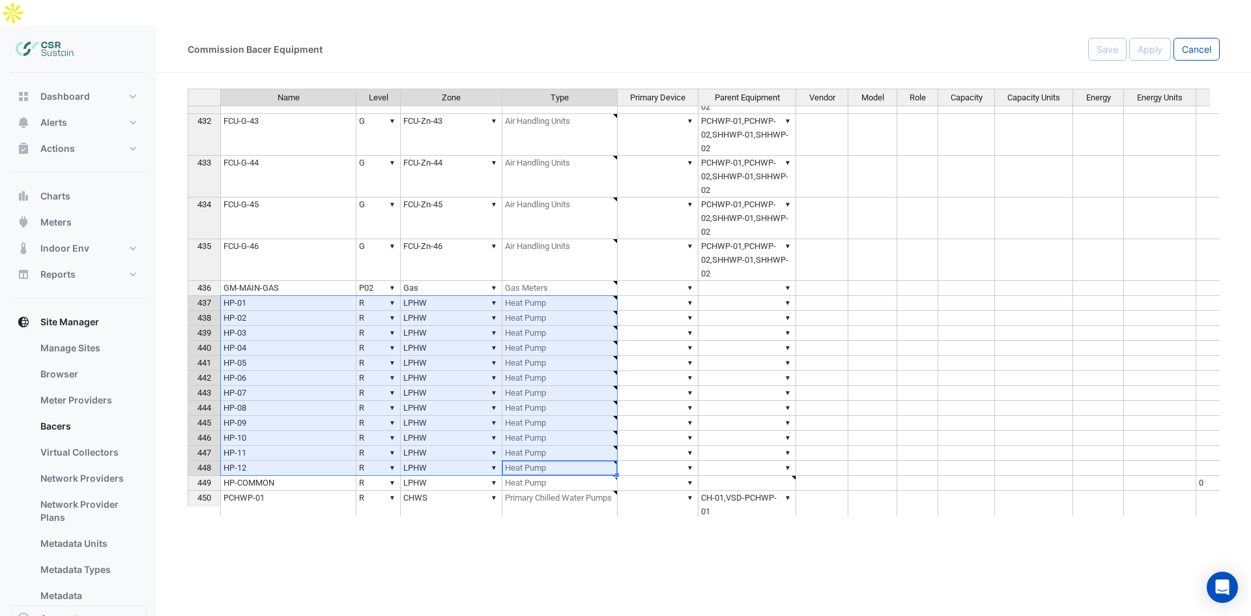
drag, startPoint x: 519, startPoint y: 439, endPoint x: 315, endPoint y: 273, distance: 263.1
click at [315, 273] on tbody "420 FCU-G-30 ▼ G ▼ FCU-Zn-30 ▼ Air Handling Units ▼ ▼ PCHWP-01,PCHWP-02,SHHWP-0…" at bounding box center [779, 155] width 1182 height 1084
click at [323, 296] on td "HP-01" at bounding box center [288, 303] width 136 height 15
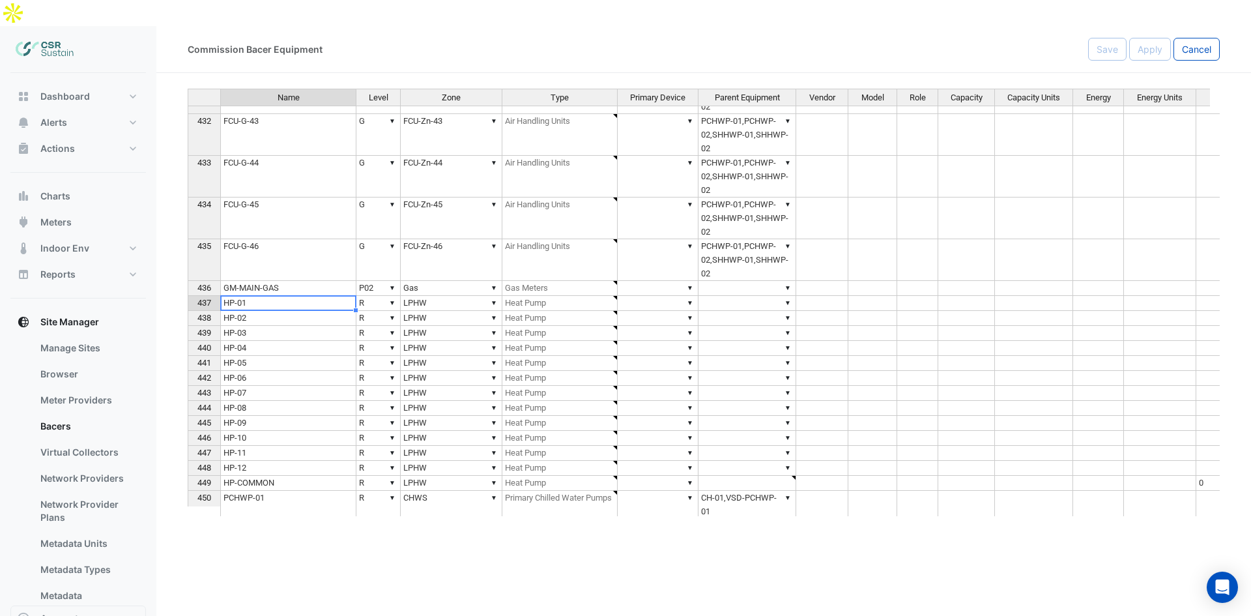
click at [368, 296] on td "▼ R" at bounding box center [378, 303] width 44 height 15
drag, startPoint x: 419, startPoint y: 278, endPoint x: 491, endPoint y: 280, distance: 72.3
click at [421, 296] on td "▼ LPHW" at bounding box center [452, 303] width 102 height 15
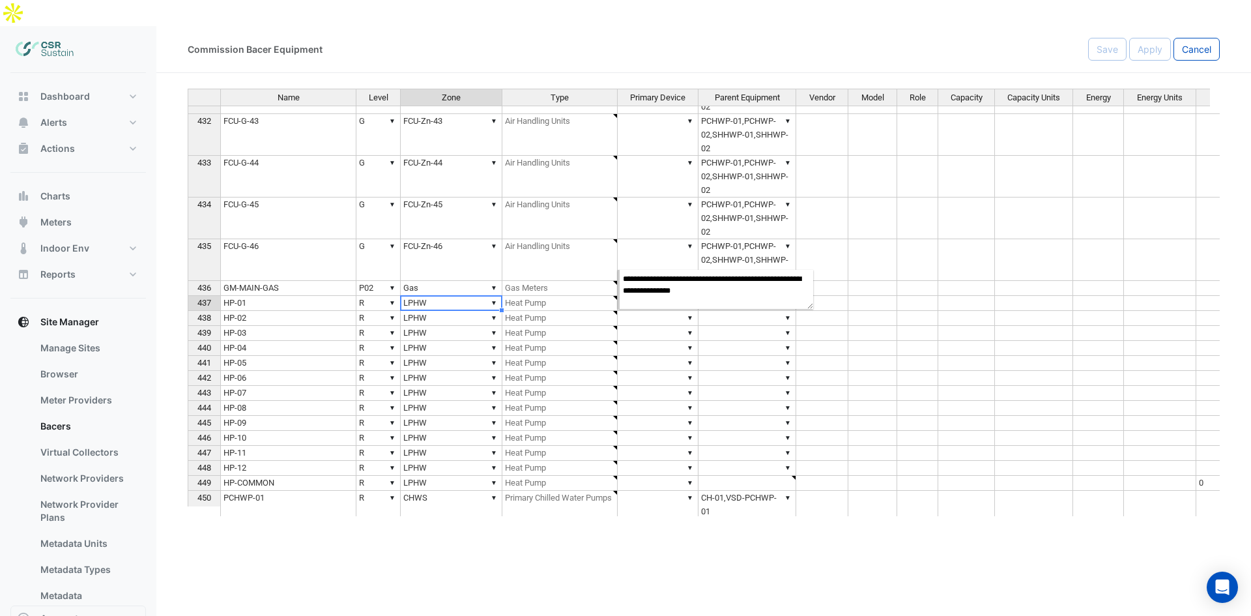
drag, startPoint x: 529, startPoint y: 280, endPoint x: 577, endPoint y: 278, distance: 48.3
click at [530, 296] on td "▼ Heat Pump" at bounding box center [559, 303] width 115 height 15
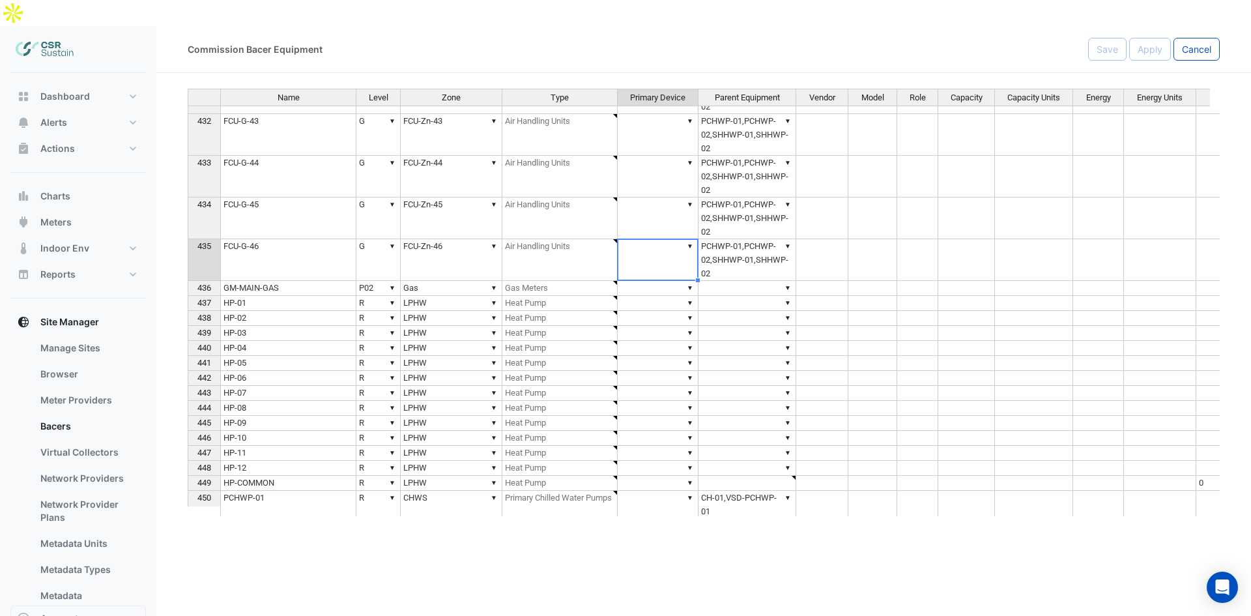
click at [665, 248] on td "▼" at bounding box center [658, 260] width 81 height 42
click at [646, 281] on td "▼" at bounding box center [658, 288] width 81 height 15
click at [644, 296] on td "▼" at bounding box center [658, 303] width 81 height 15
click at [691, 276] on div "Name Level Zone Type Primary Device Parent Equipment Vendor Model Role Capacity…" at bounding box center [704, 302] width 1032 height 427
click at [780, 296] on td "▼" at bounding box center [747, 303] width 98 height 15
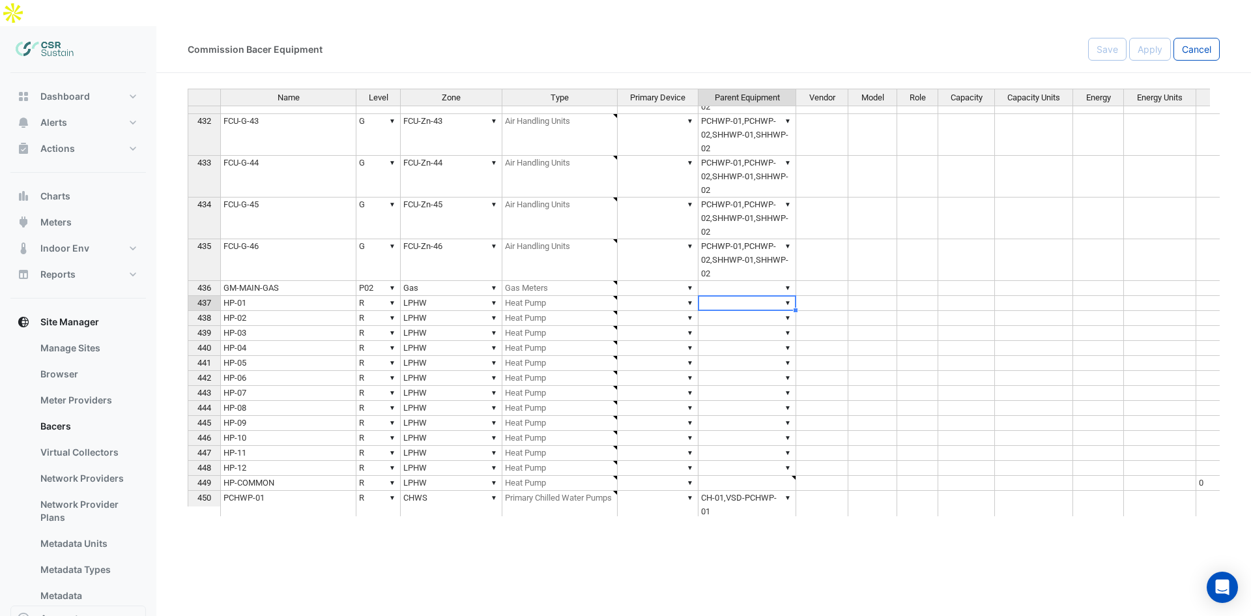
click at [787, 278] on div "Name Level Zone Type Primary Device Parent Equipment Vendor Model Role Capacity…" at bounding box center [704, 302] width 1032 height 427
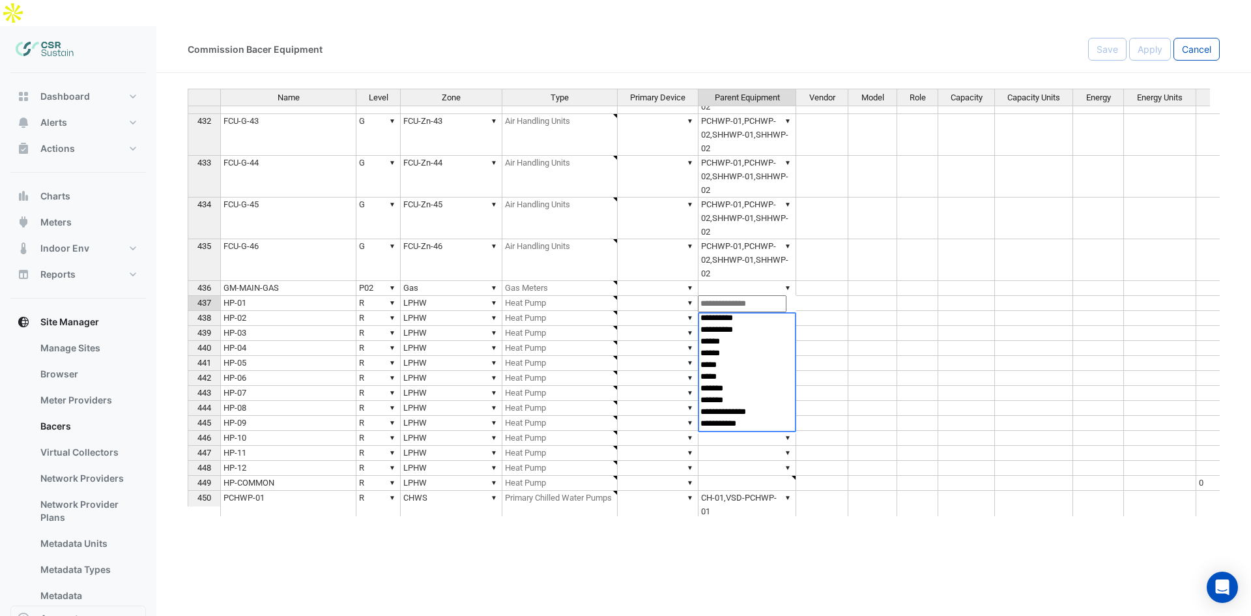
click at [803, 296] on td at bounding box center [822, 303] width 52 height 15
click at [789, 277] on div "Name Level Zone Type Primary Device Parent Equipment Vendor Model Role Capacity…" at bounding box center [704, 302] width 1032 height 427
click at [811, 296] on td at bounding box center [822, 303] width 52 height 15
click at [786, 277] on div "Name Level Zone Type Primary Device Parent Equipment Vendor Model Role Capacity…" at bounding box center [704, 302] width 1032 height 427
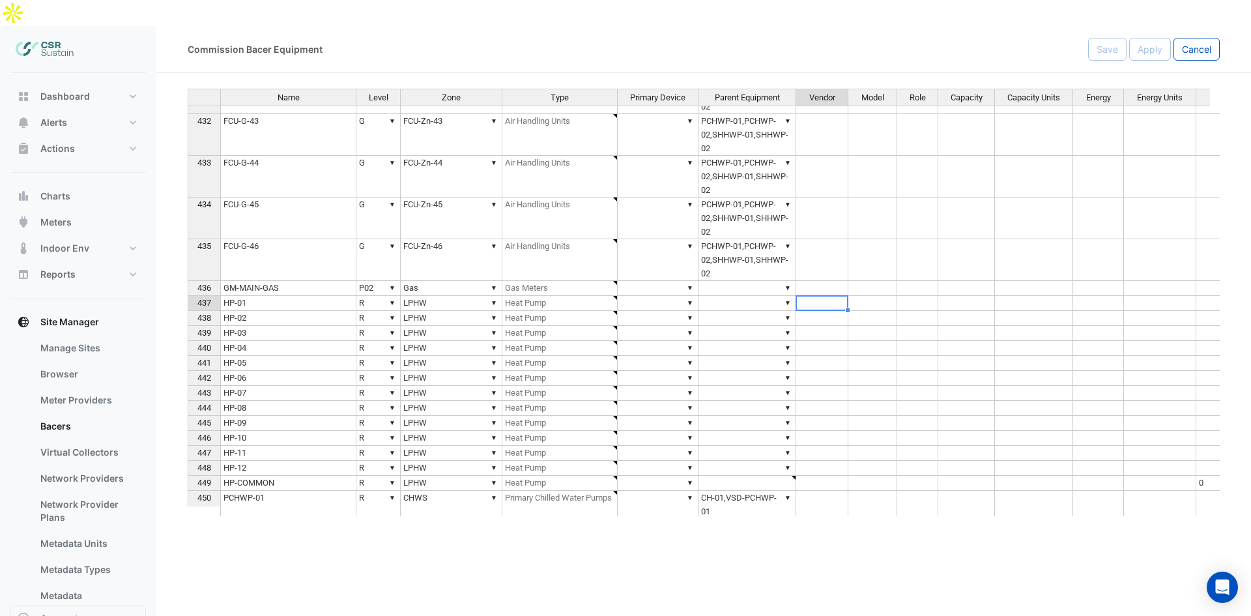
click at [835, 296] on td at bounding box center [822, 303] width 52 height 15
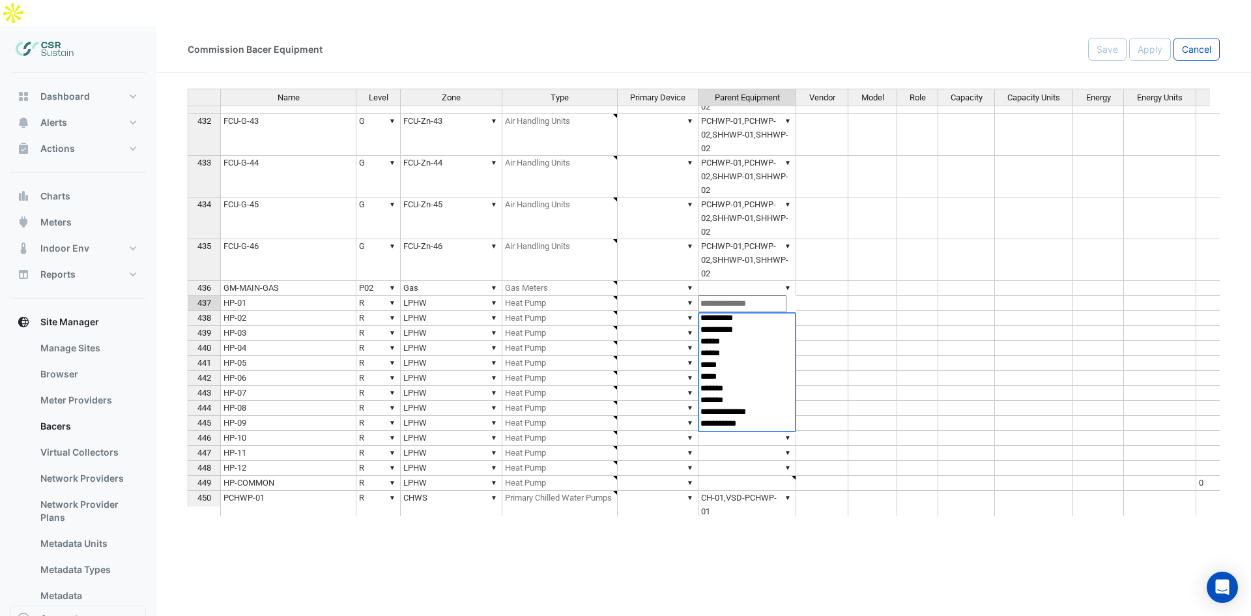
click at [785, 275] on div "Name Level Zone Type Primary Device Parent Equipment Vendor Model Role Capacity…" at bounding box center [704, 302] width 1032 height 427
click at [840, 311] on td at bounding box center [822, 318] width 52 height 15
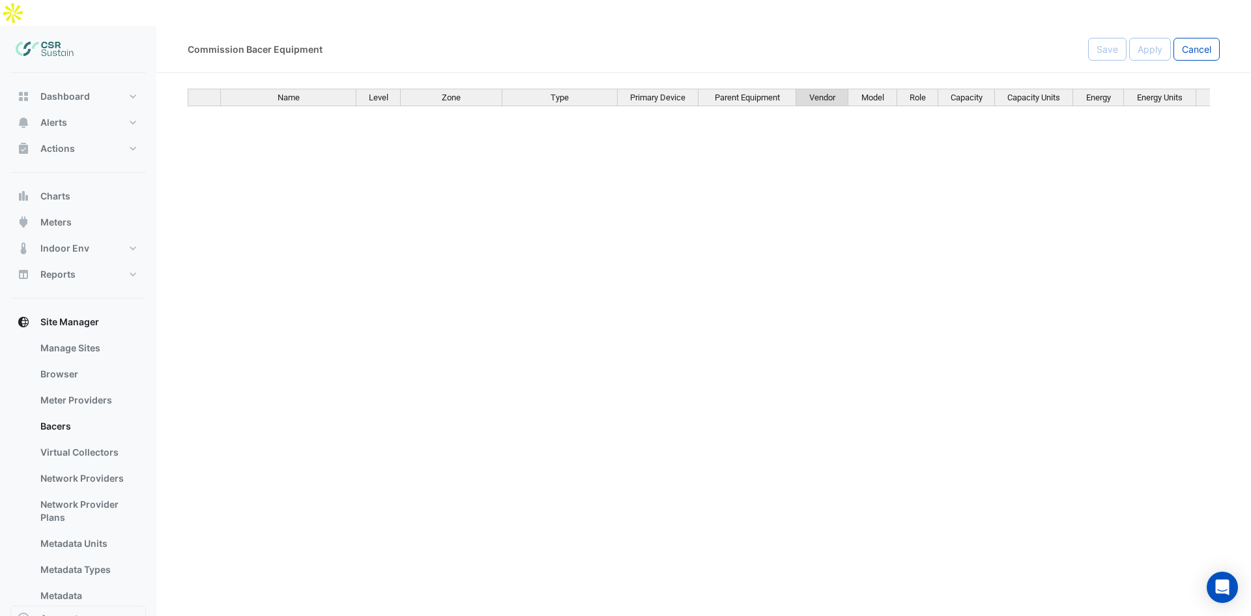
scroll to position [17755, 0]
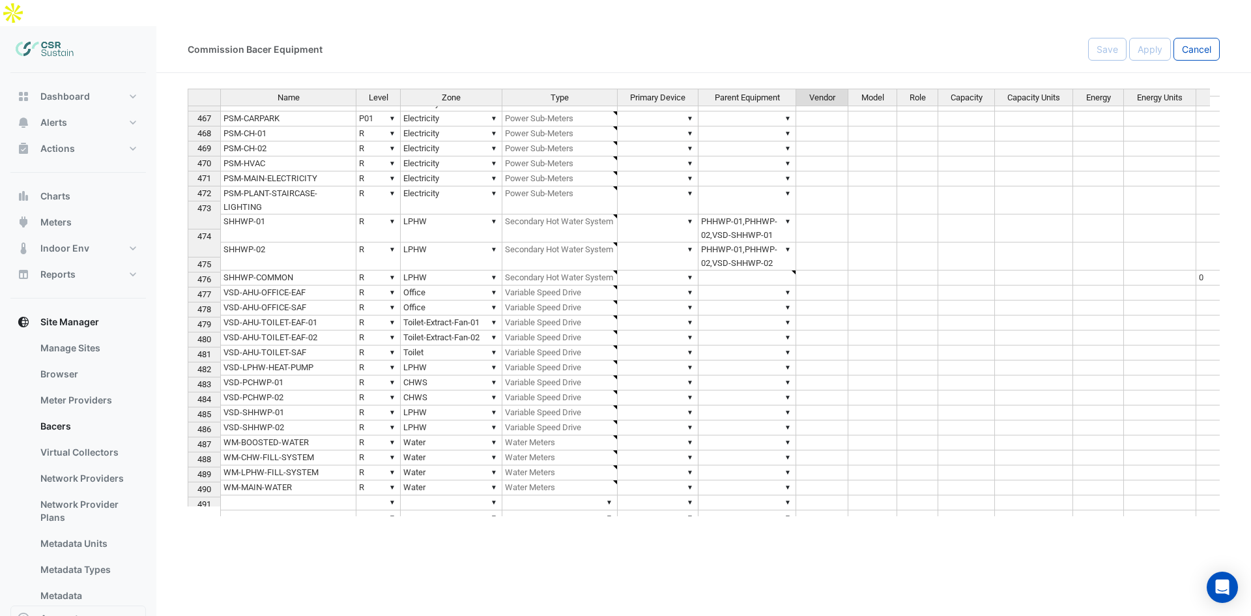
type textarea "**********"
click at [495, 283] on div "Name Level Zone Type Primary Device Parent Equipment Vendor Model Role Capacity…" at bounding box center [704, 302] width 1032 height 427
drag, startPoint x: 522, startPoint y: 285, endPoint x: 589, endPoint y: 288, distance: 67.2
click at [525, 315] on td "▼ Variable Speed Drive" at bounding box center [559, 322] width 115 height 15
click at [188, 260] on div "Name Level Zone Type Primary Device Parent Equipment Vendor Model Role Capacity…" at bounding box center [188, 271] width 0 height 747
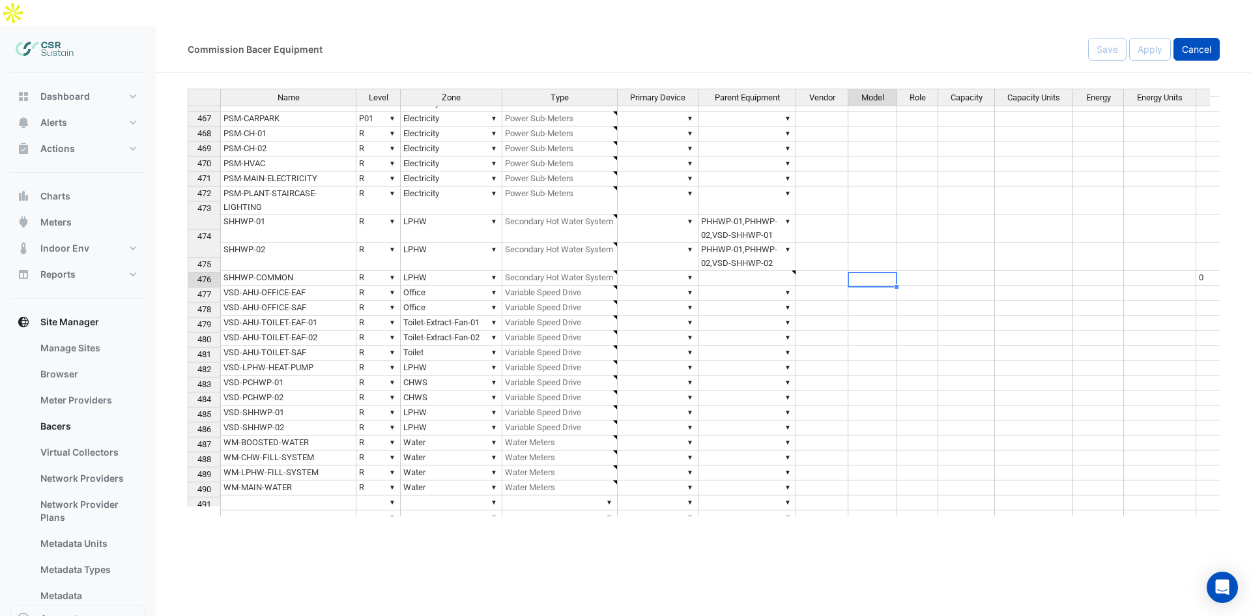
click at [1188, 44] on span "Cancel" at bounding box center [1196, 49] width 29 height 11
select select "**"
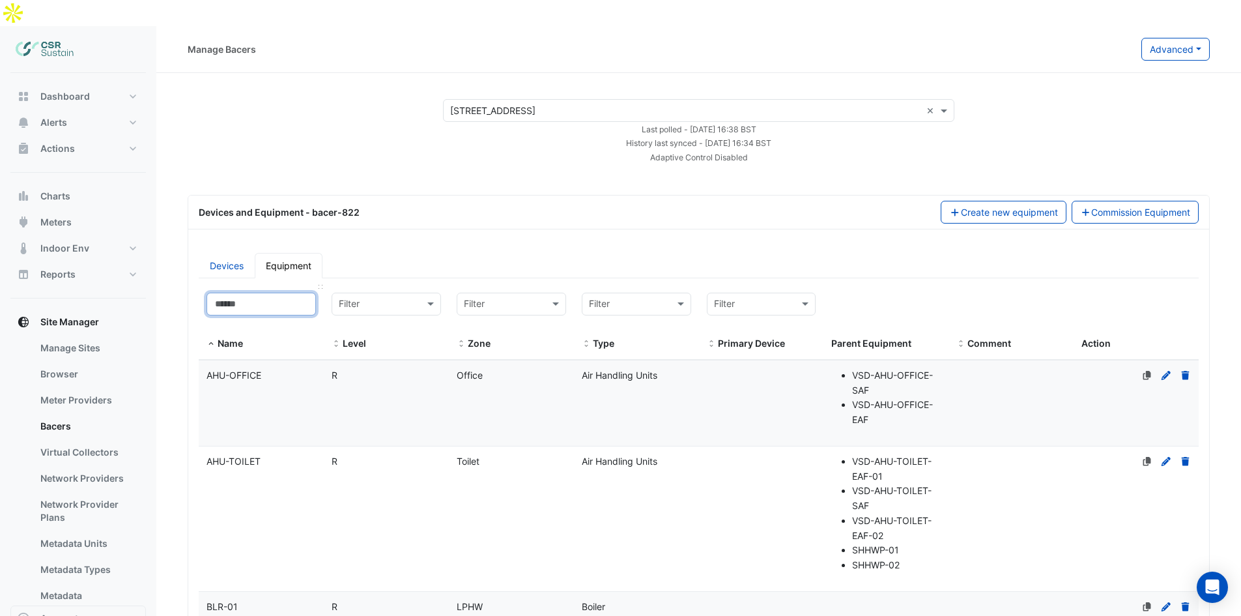
click at [266, 293] on input at bounding box center [261, 304] width 109 height 23
click at [242, 253] on link "Devices" at bounding box center [227, 265] width 56 height 25
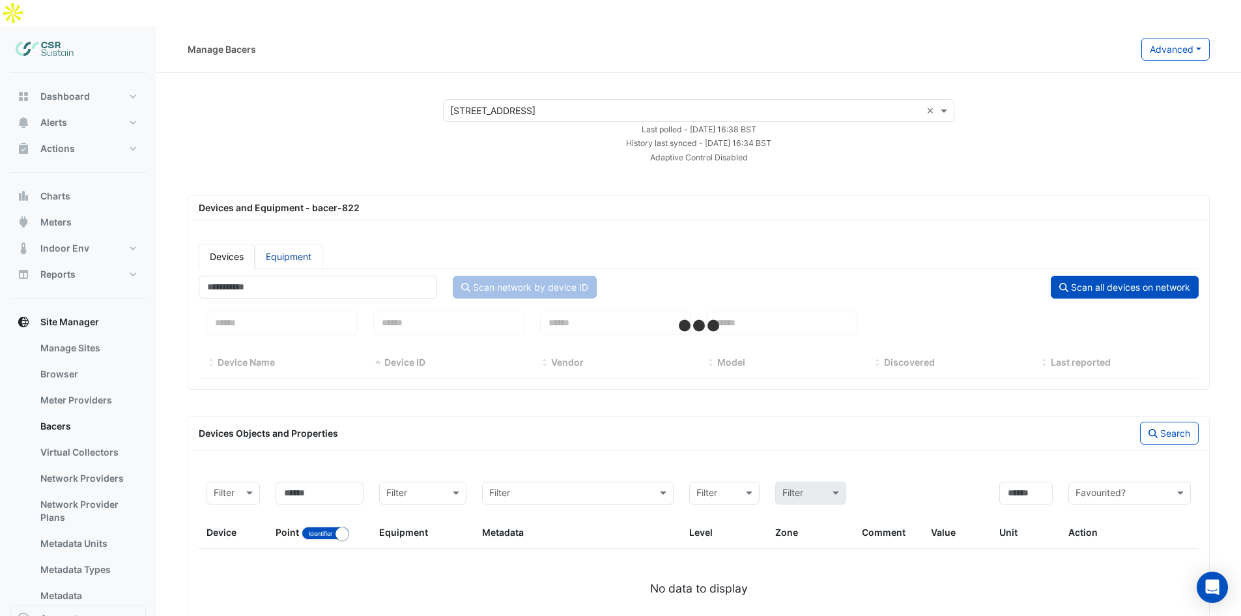
click at [281, 244] on link "Equipment" at bounding box center [289, 256] width 68 height 25
select select "**"
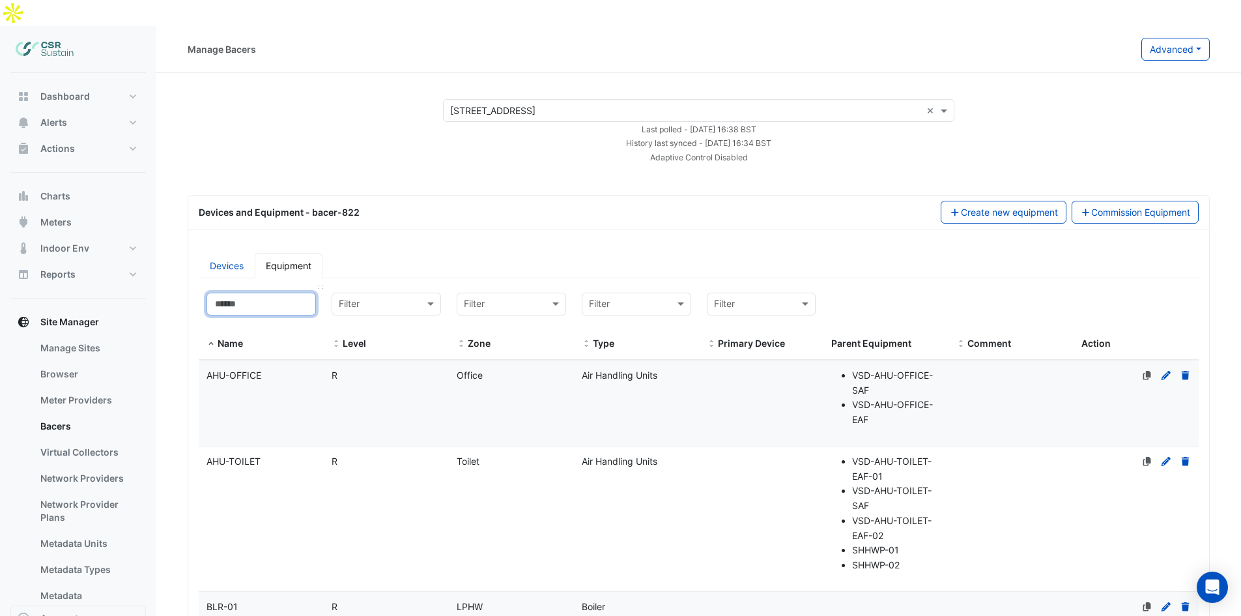
click at [279, 293] on input at bounding box center [261, 304] width 109 height 23
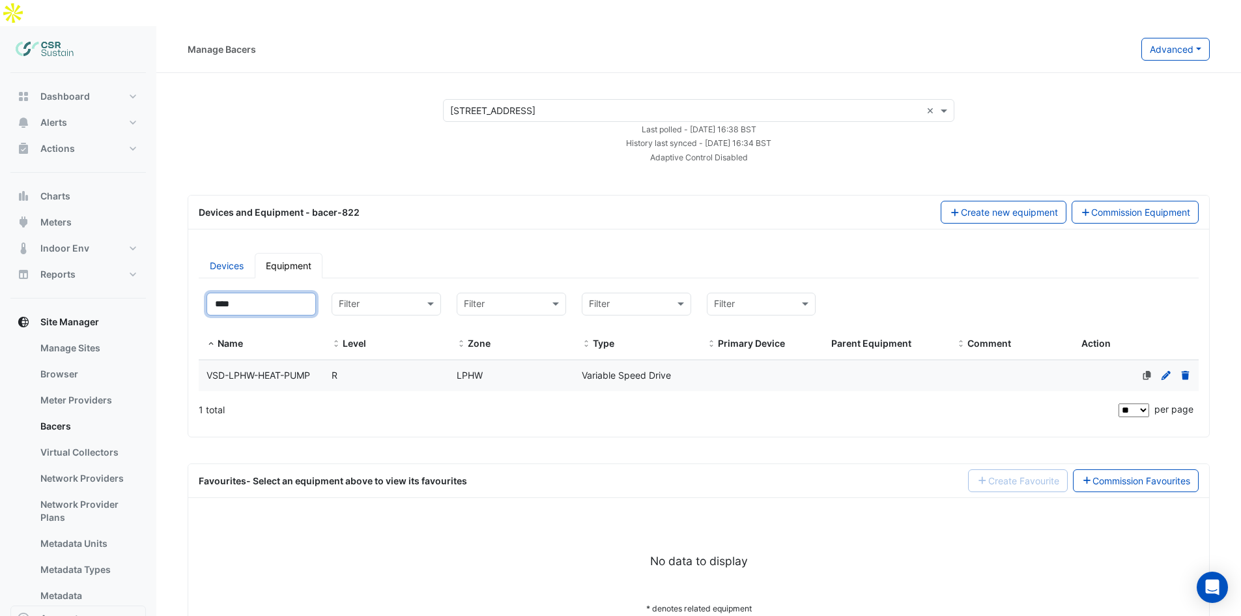
type input "****"
click at [287, 360] on datatable-body-cell "Name VSD-LPHW-HEAT-PUMP" at bounding box center [261, 375] width 125 height 31
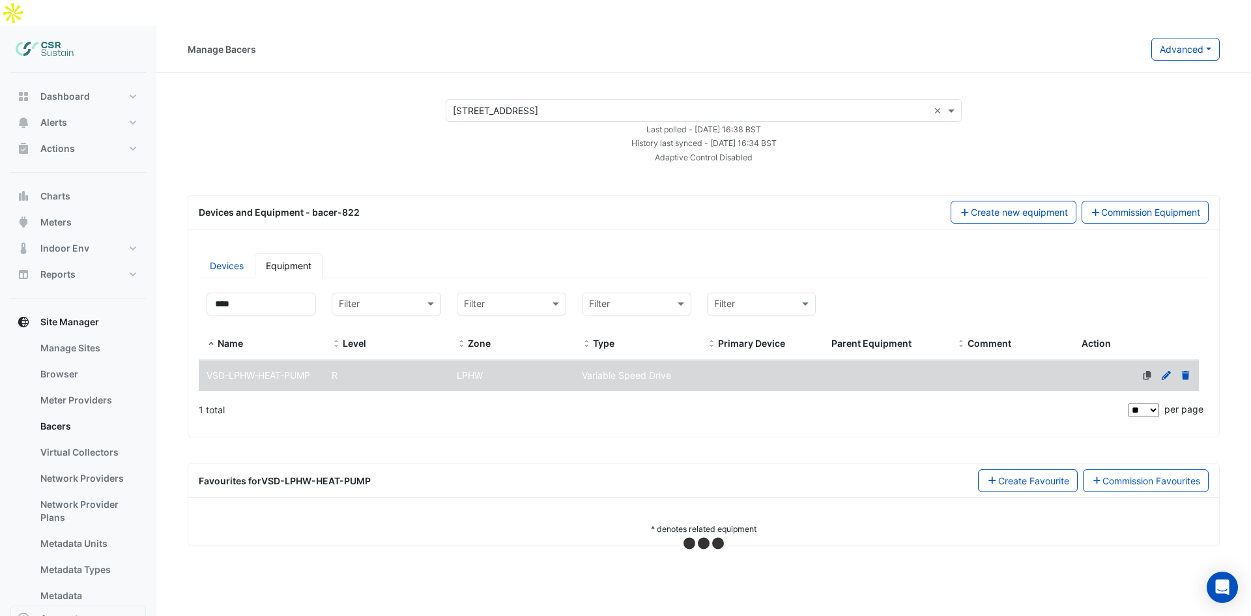
select select "**"
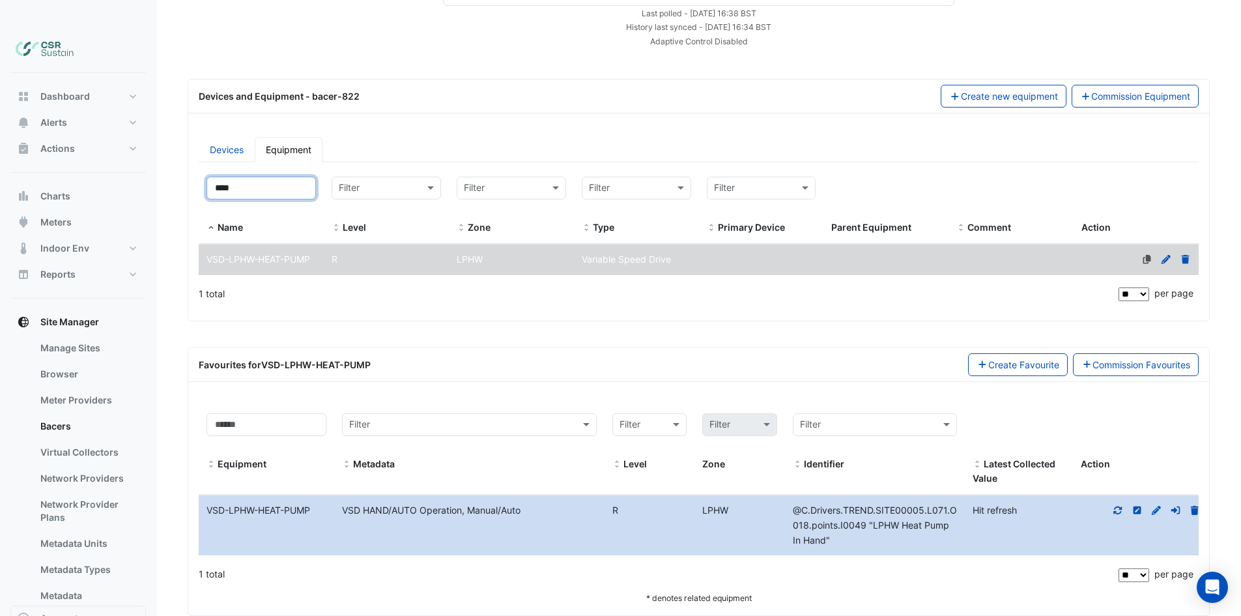
drag, startPoint x: 273, startPoint y: 158, endPoint x: 116, endPoint y: 149, distance: 157.3
click at [117, 149] on div "Manage Bacers Advanced View Collector Notes View scan history View Metadata Pre…" at bounding box center [620, 276] width 1241 height 732
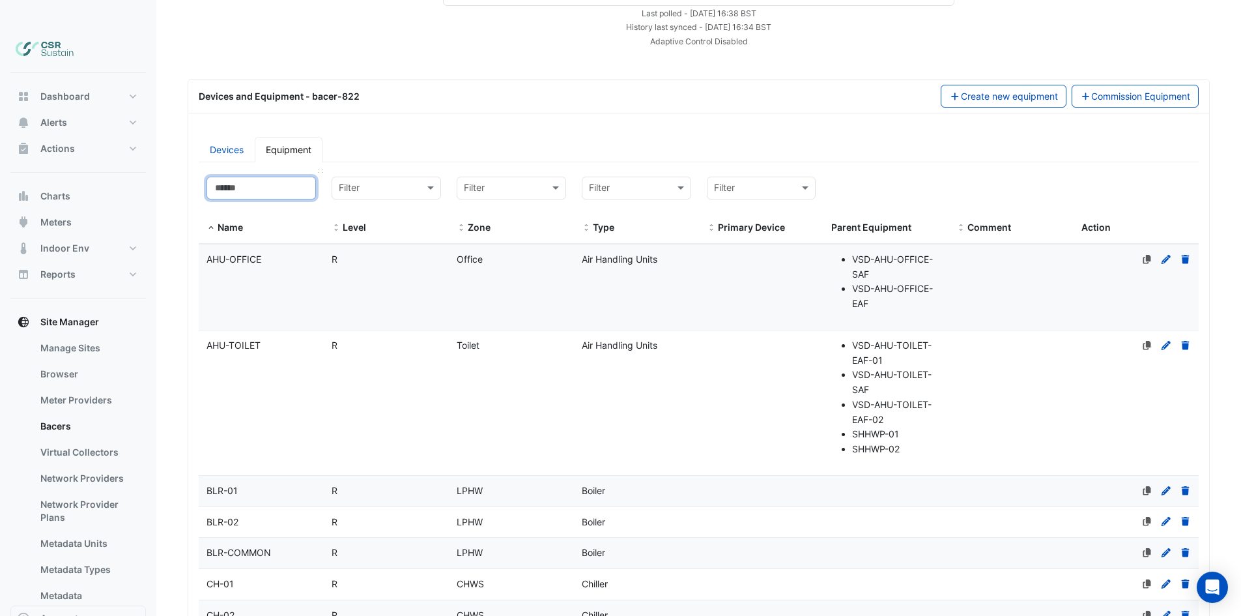
click at [248, 177] on input at bounding box center [261, 188] width 109 height 23
click at [74, 83] on button "Dashboard" at bounding box center [78, 96] width 136 height 26
select select "**"
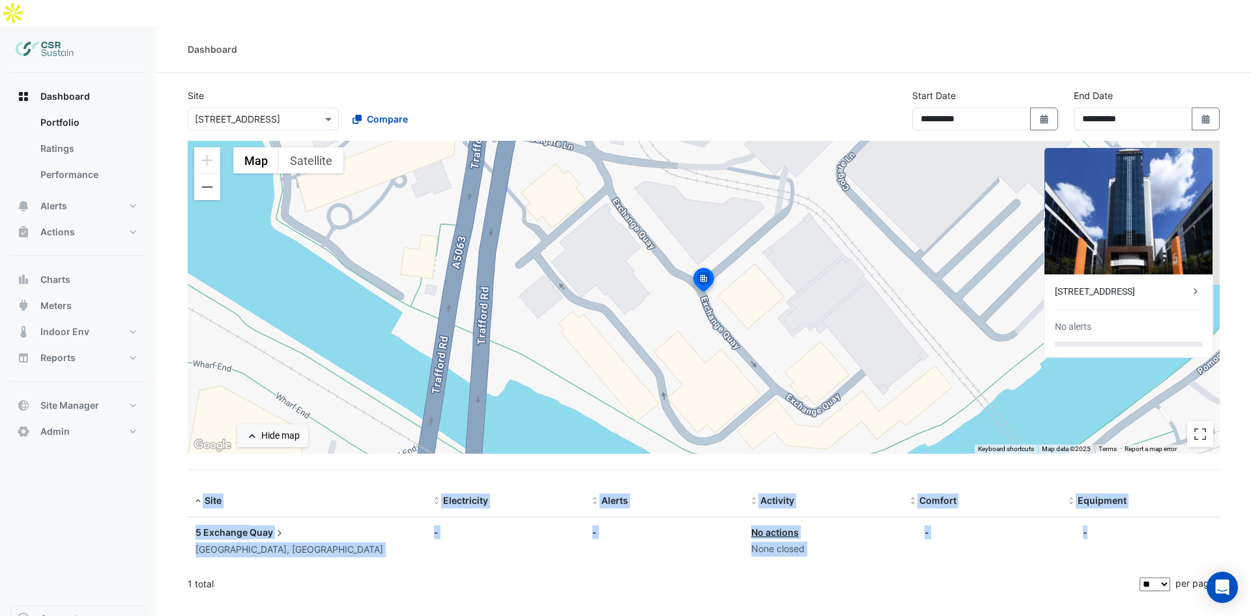
drag, startPoint x: 1133, startPoint y: 502, endPoint x: 187, endPoint y: 449, distance: 947.6
click at [187, 450] on section "**********" at bounding box center [703, 336] width 1095 height 527
click at [186, 448] on section "**********" at bounding box center [703, 336] width 1095 height 527
